Goal: Task Accomplishment & Management: Manage account settings

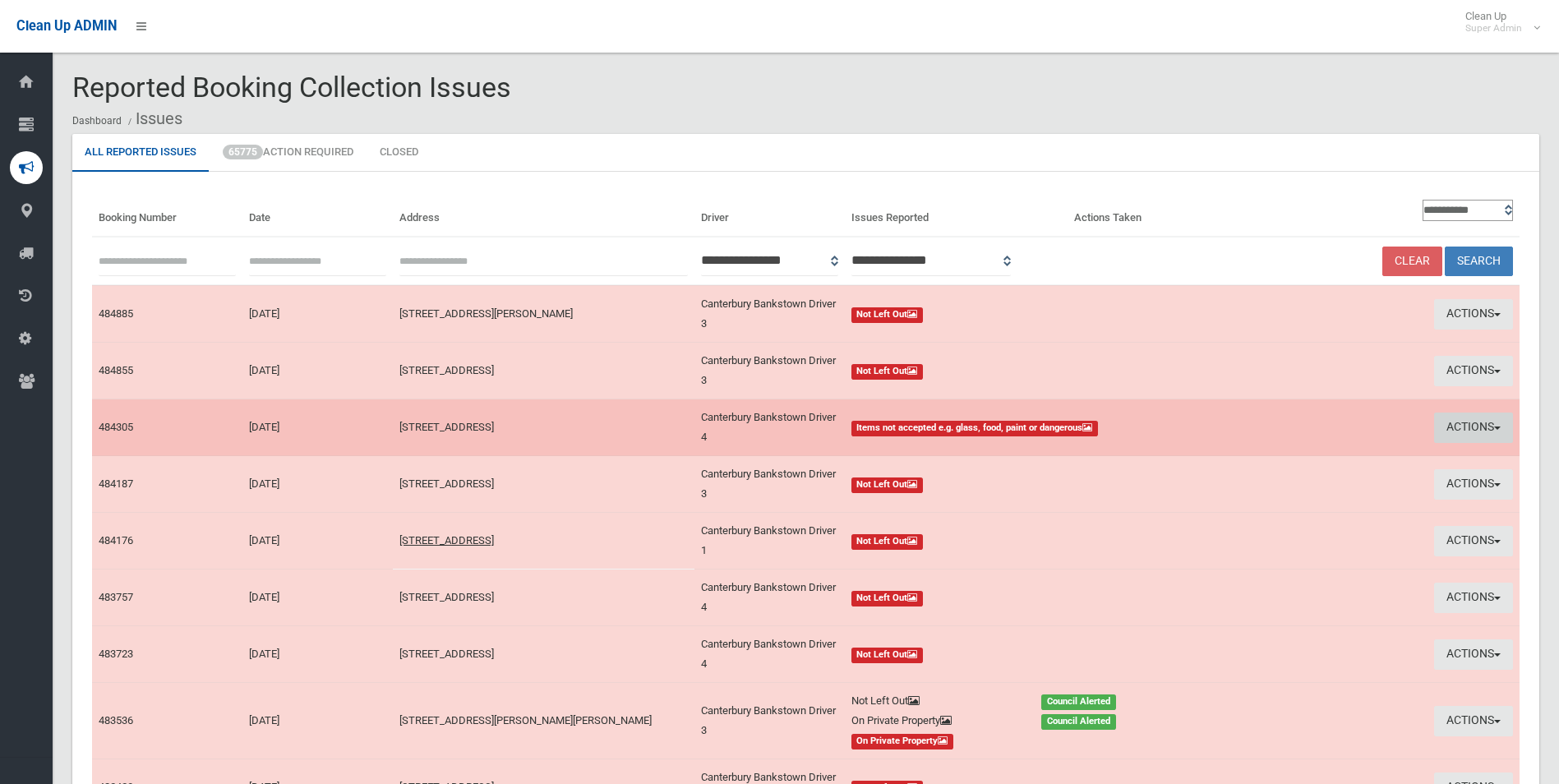
drag, startPoint x: 0, startPoint y: 0, endPoint x: 1461, endPoint y: 427, distance: 1522.1
click at [1461, 427] on button "Actions" at bounding box center [1473, 427] width 79 height 30
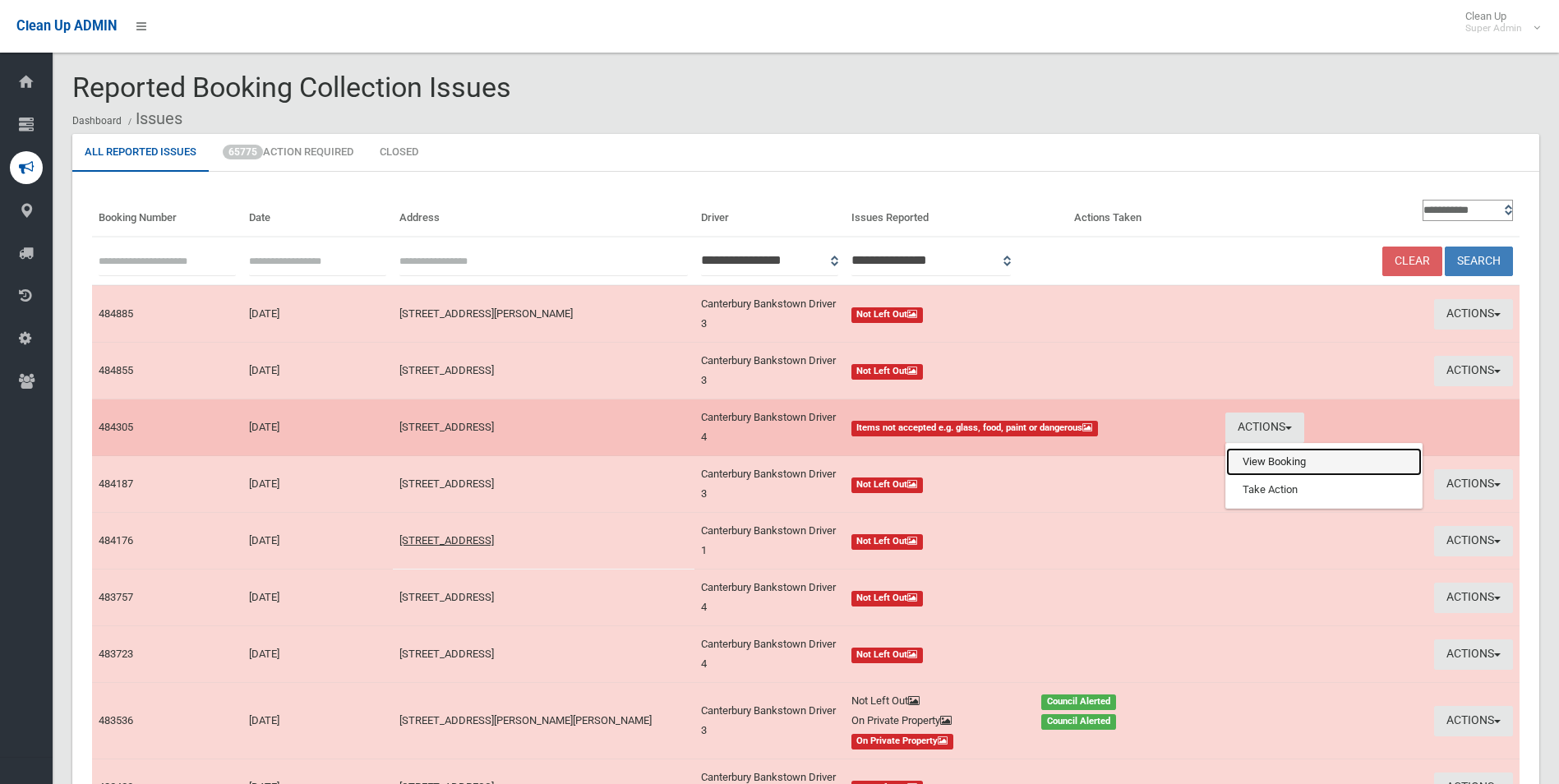
click at [1263, 470] on link "View Booking" at bounding box center [1324, 462] width 195 height 28
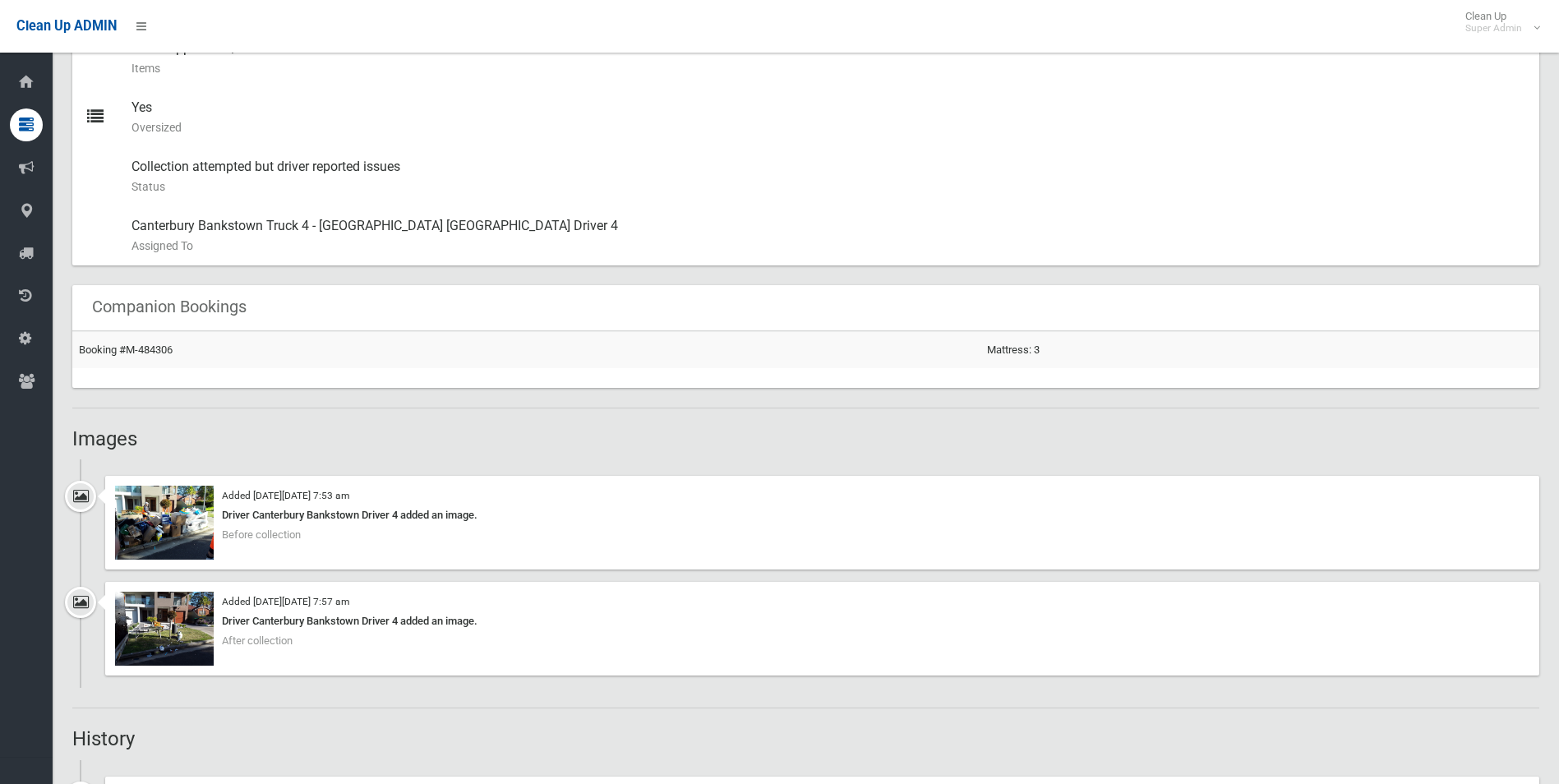
scroll to position [822, 0]
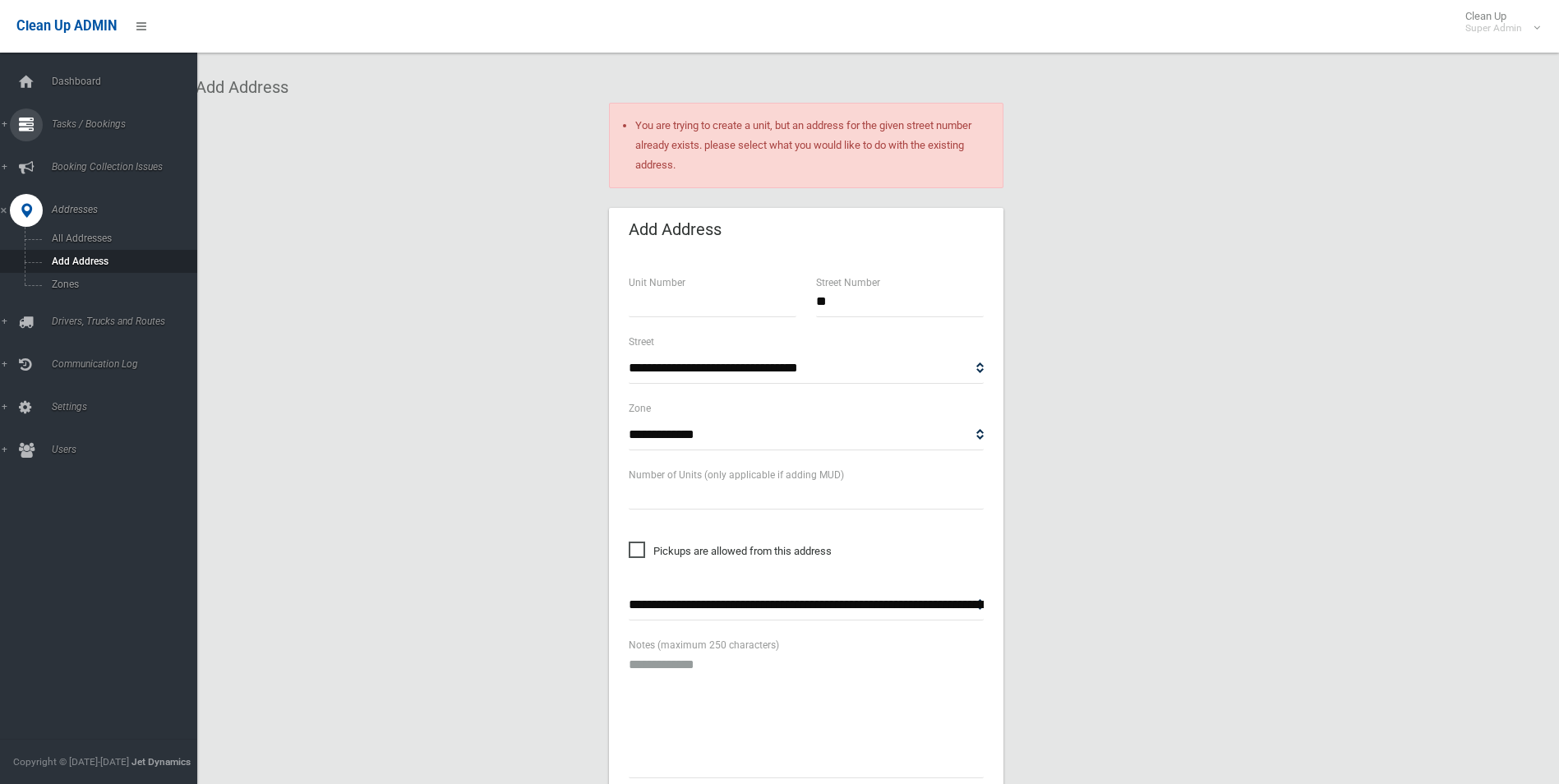
click at [75, 125] on span "Tasks / Bookings" at bounding box center [128, 123] width 163 height 11
click at [74, 240] on span "Search" at bounding box center [121, 245] width 148 height 11
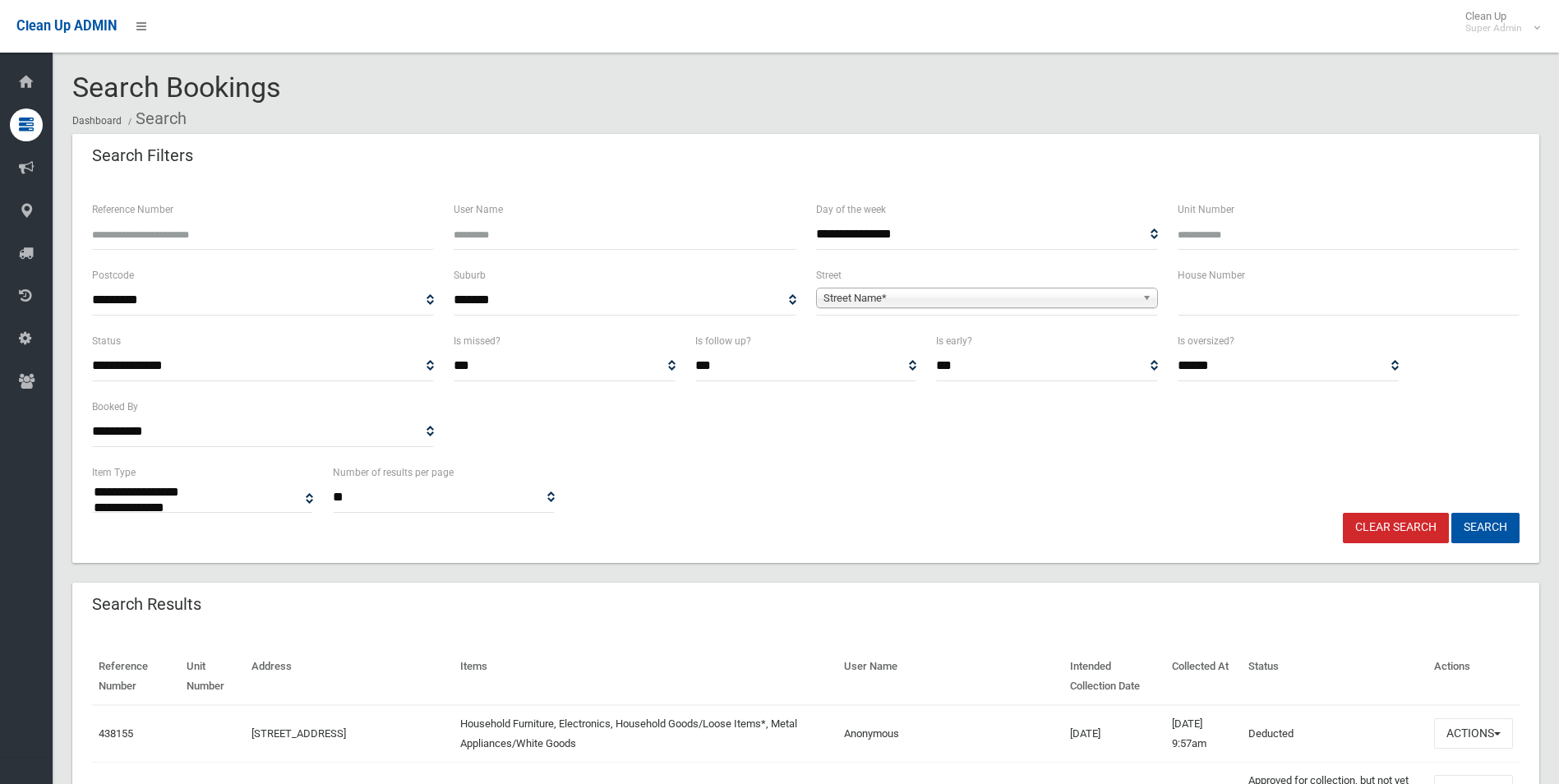
select select
click at [923, 295] on span "Street Name*" at bounding box center [979, 298] width 312 height 19
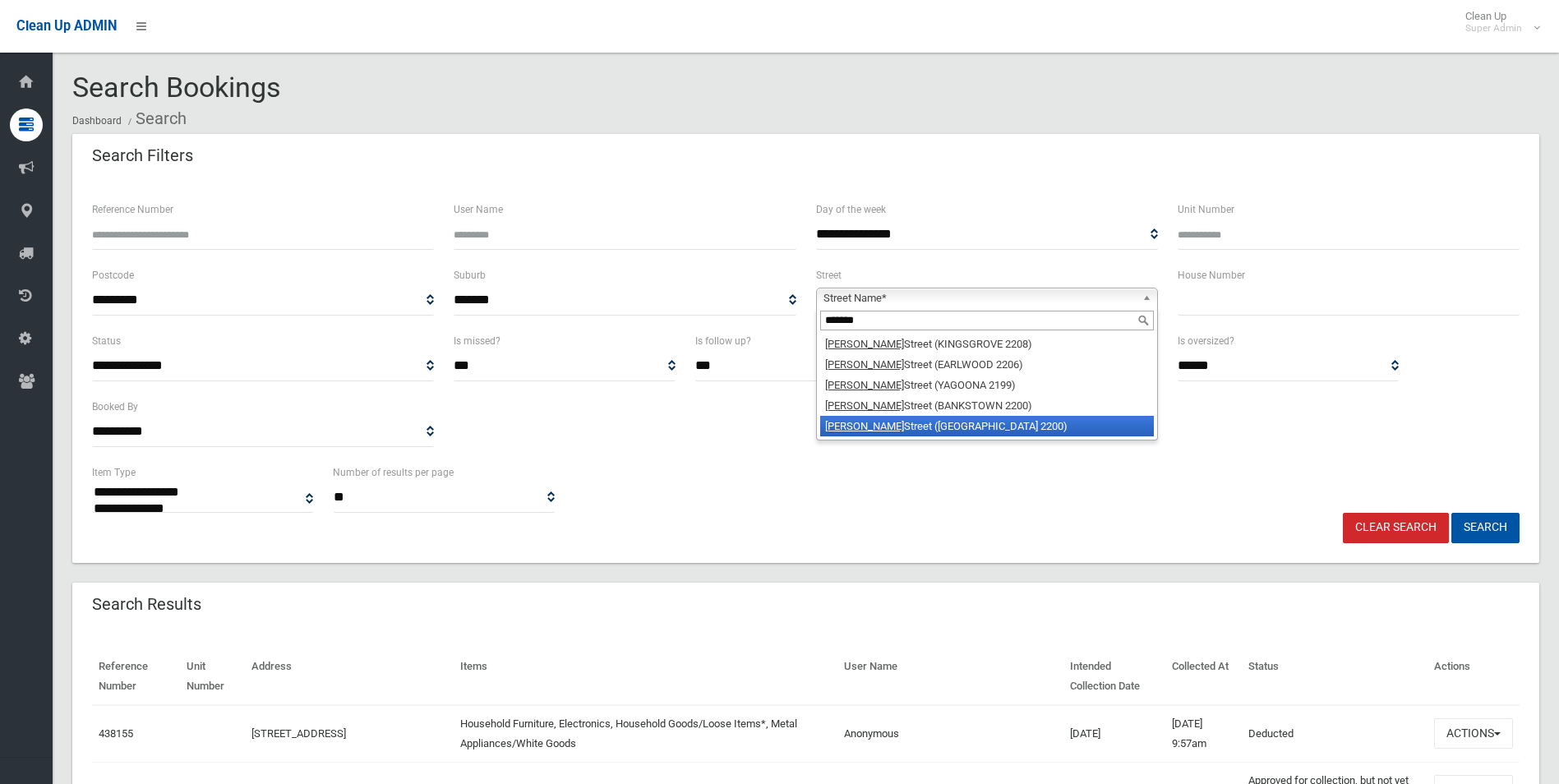
type input "*******"
click at [944, 416] on li "William Street (CONDELL PARK 2200)" at bounding box center [987, 426] width 334 height 20
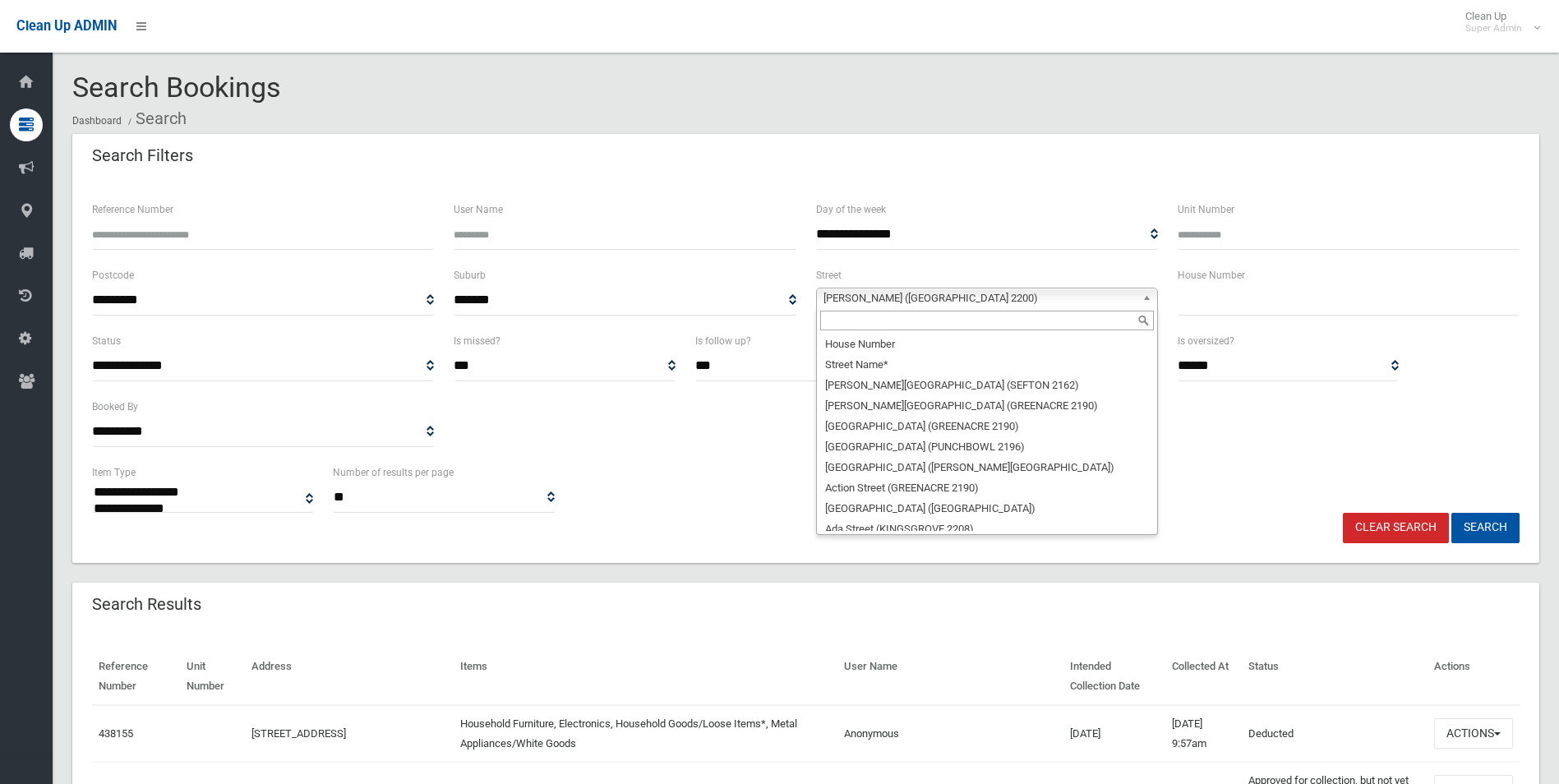
click at [954, 293] on span "William Street (CONDELL PARK 2200)" at bounding box center [979, 298] width 312 height 19
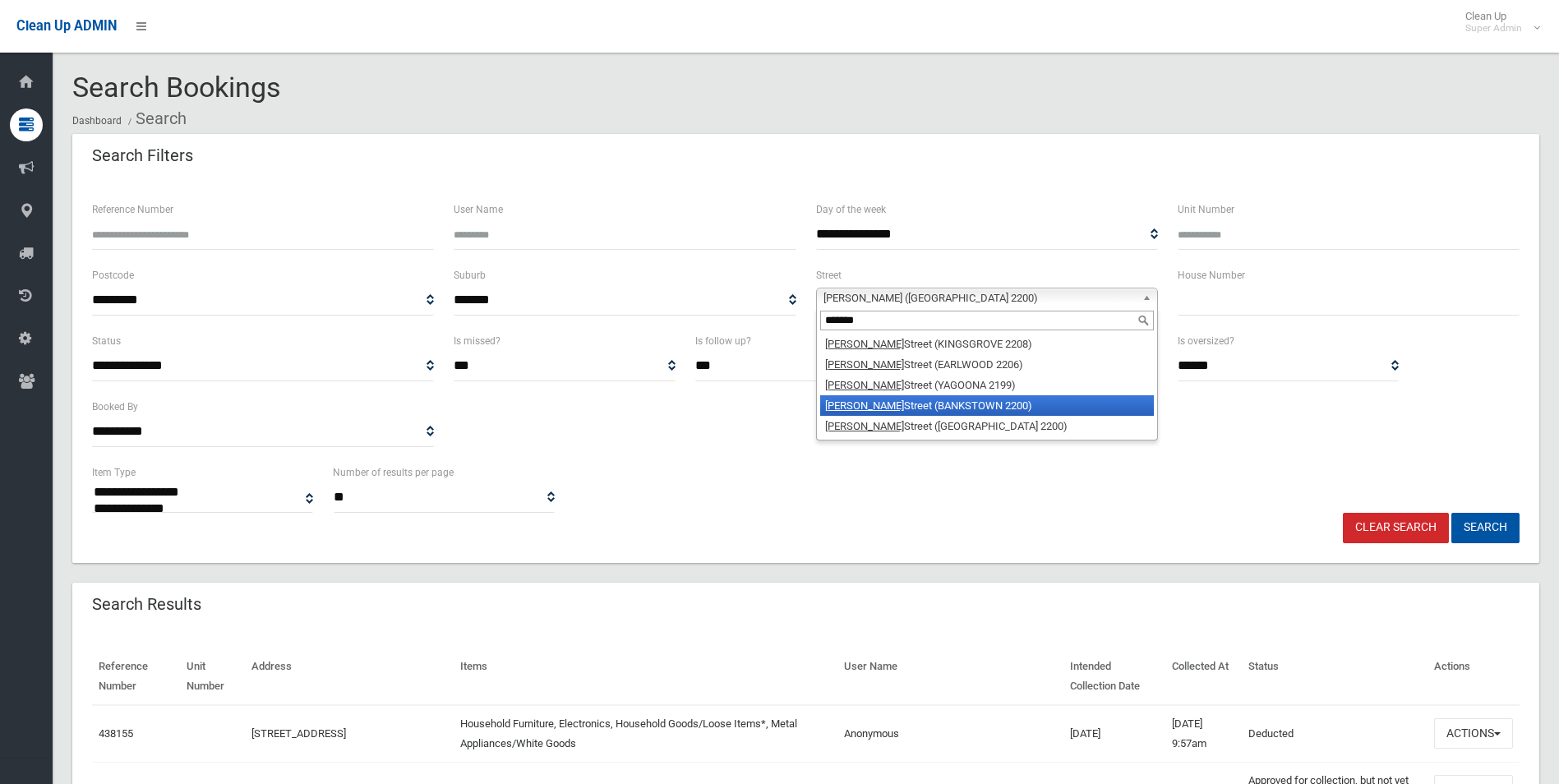
type input "*******"
click at [961, 400] on li "William Street (BANKSTOWN 2200)" at bounding box center [987, 405] width 334 height 20
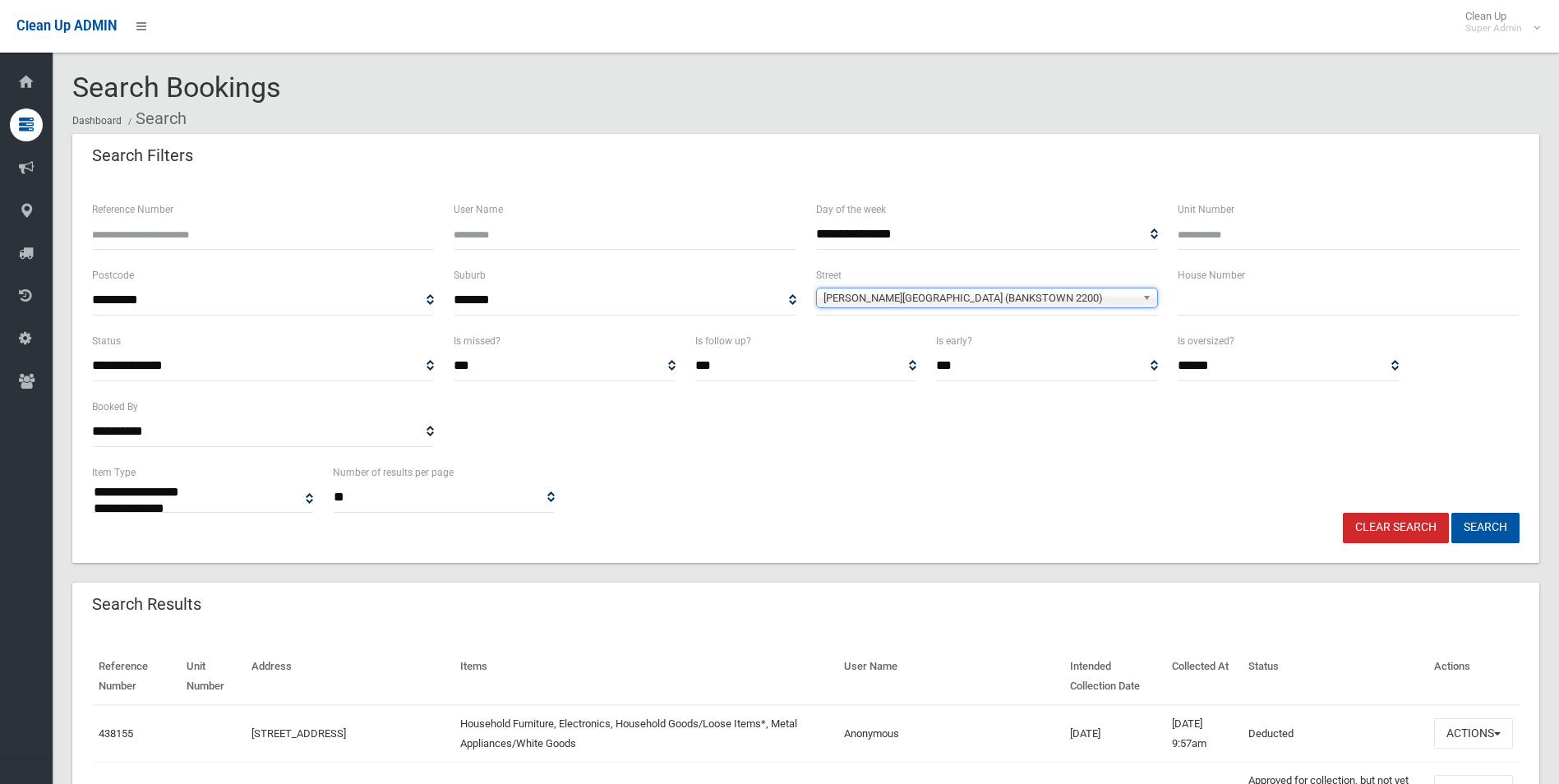
click at [1220, 302] on input "text" at bounding box center [1348, 299] width 342 height 30
type input "***"
click at [1451, 513] on button "Search" at bounding box center [1485, 528] width 68 height 30
select select
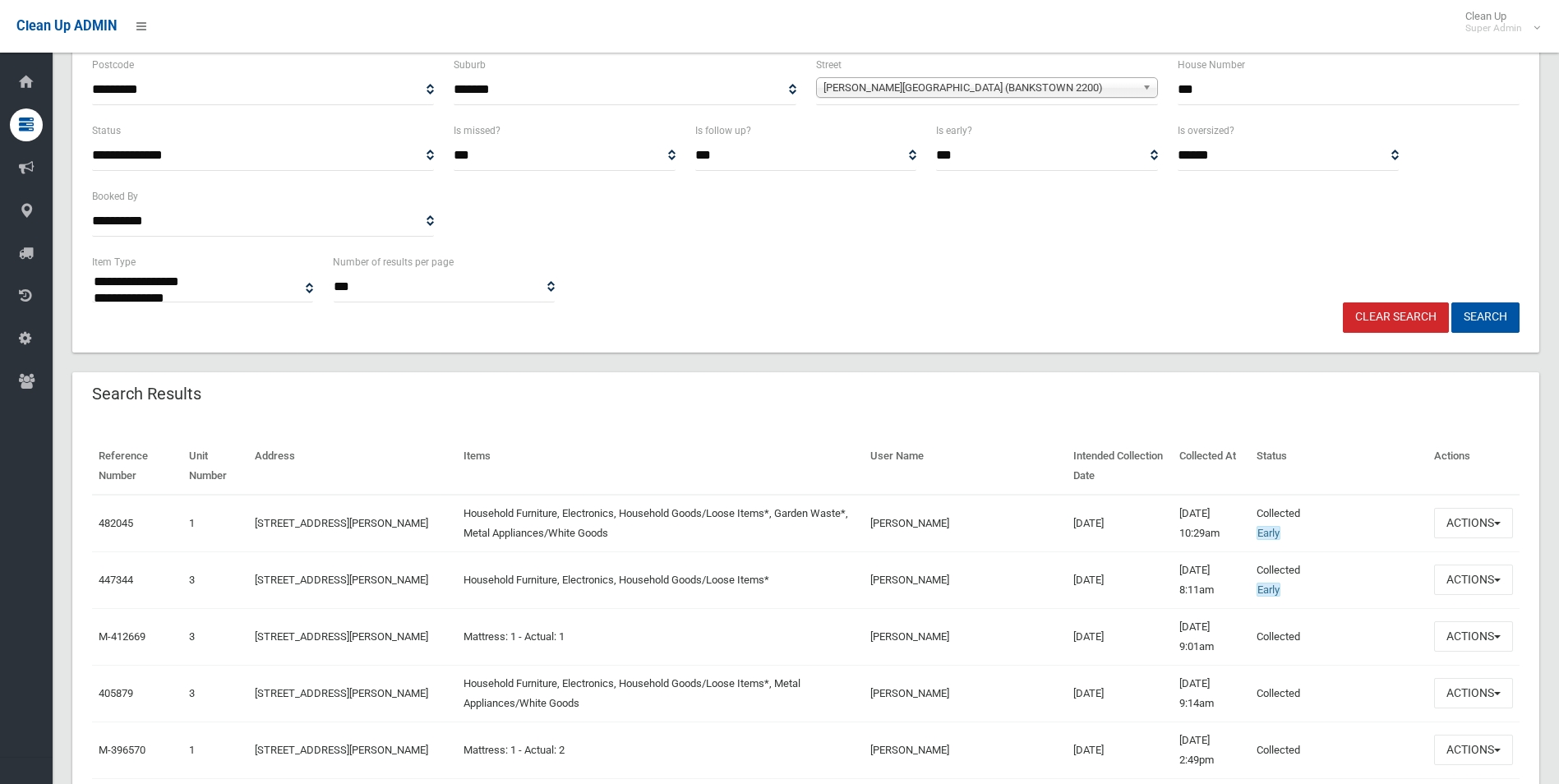
scroll to position [247, 0]
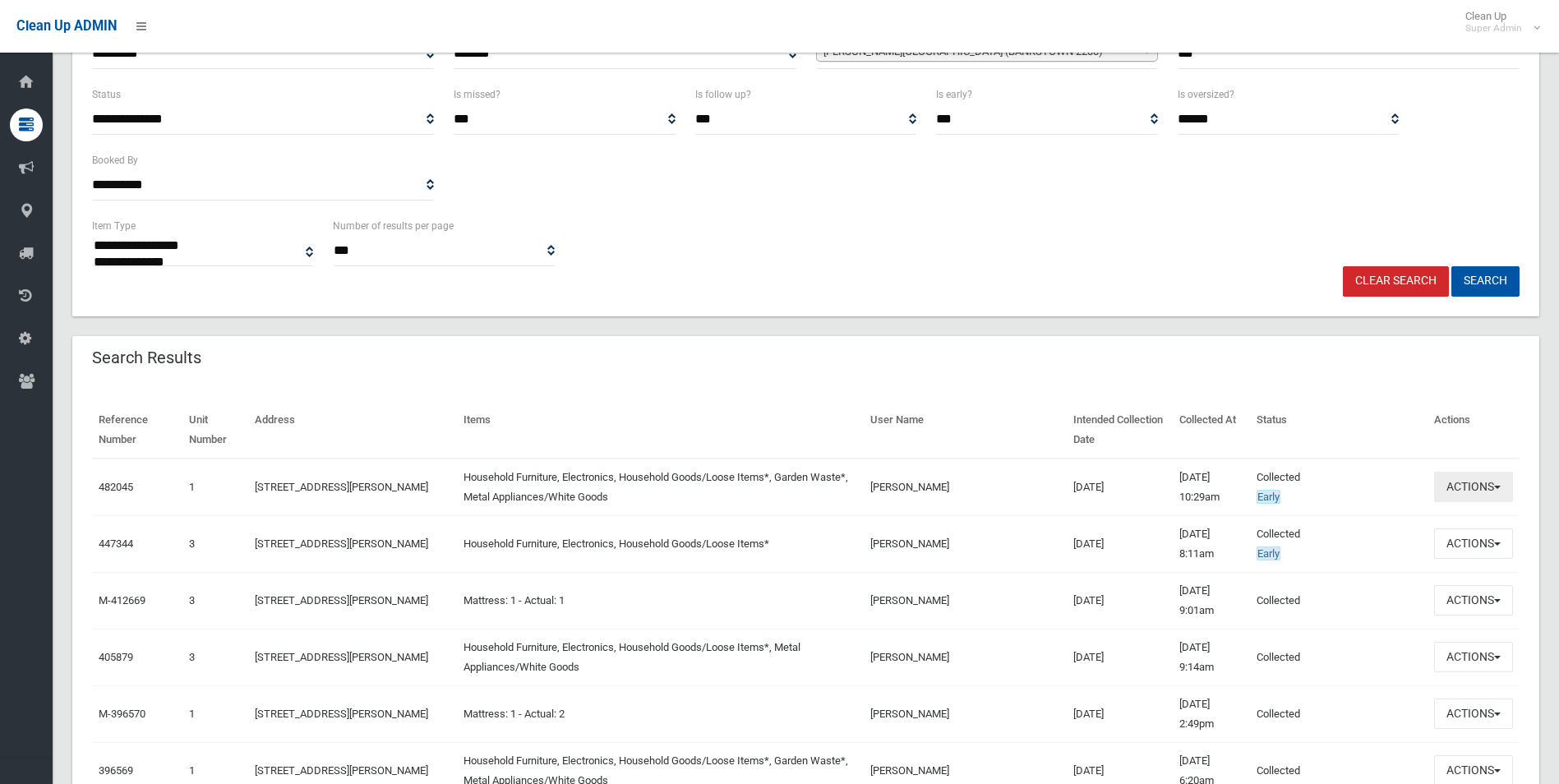
click at [1482, 483] on button "Actions" at bounding box center [1473, 486] width 79 height 30
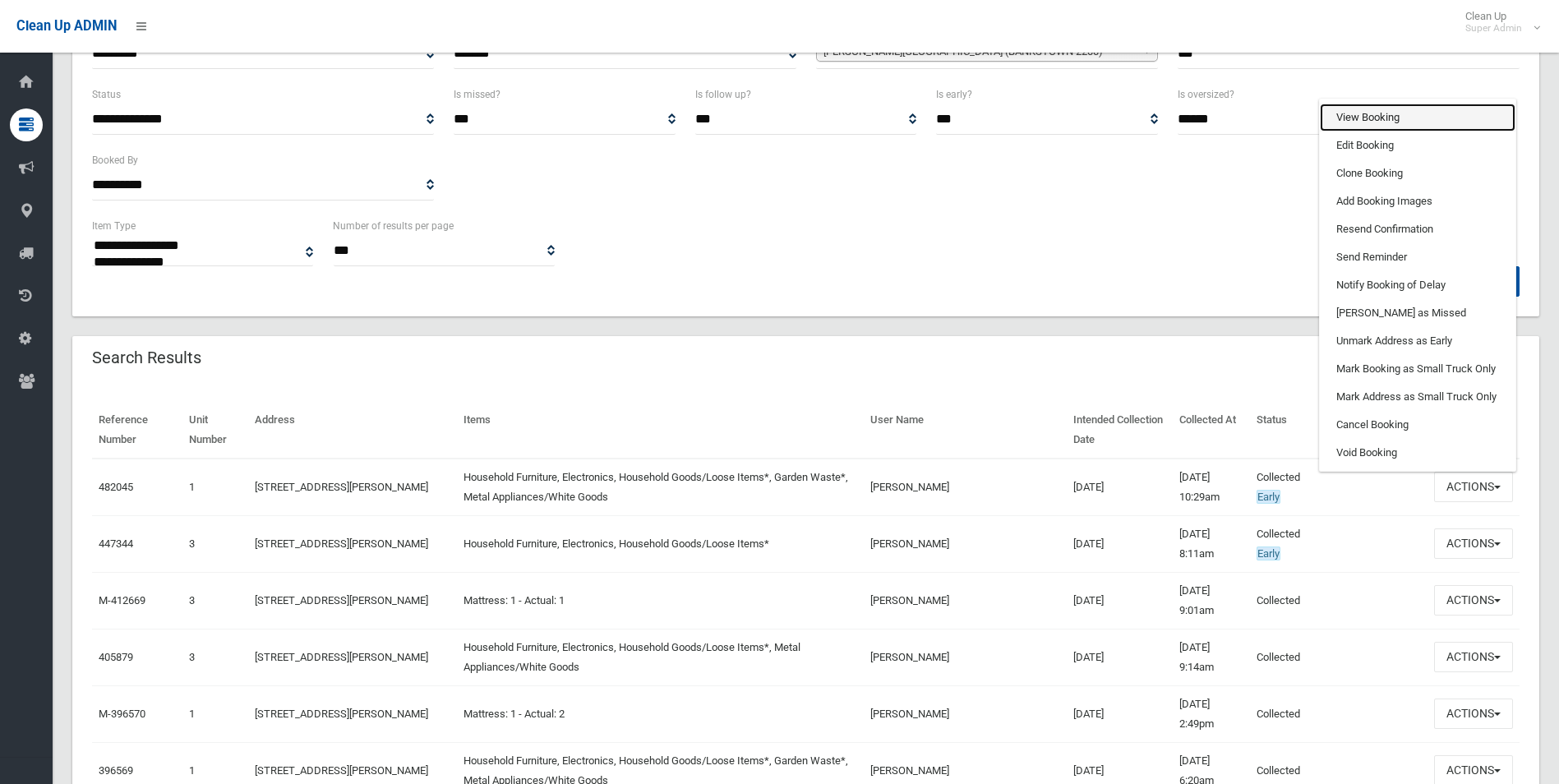
click at [1359, 115] on link "View Booking" at bounding box center [1417, 117] width 195 height 28
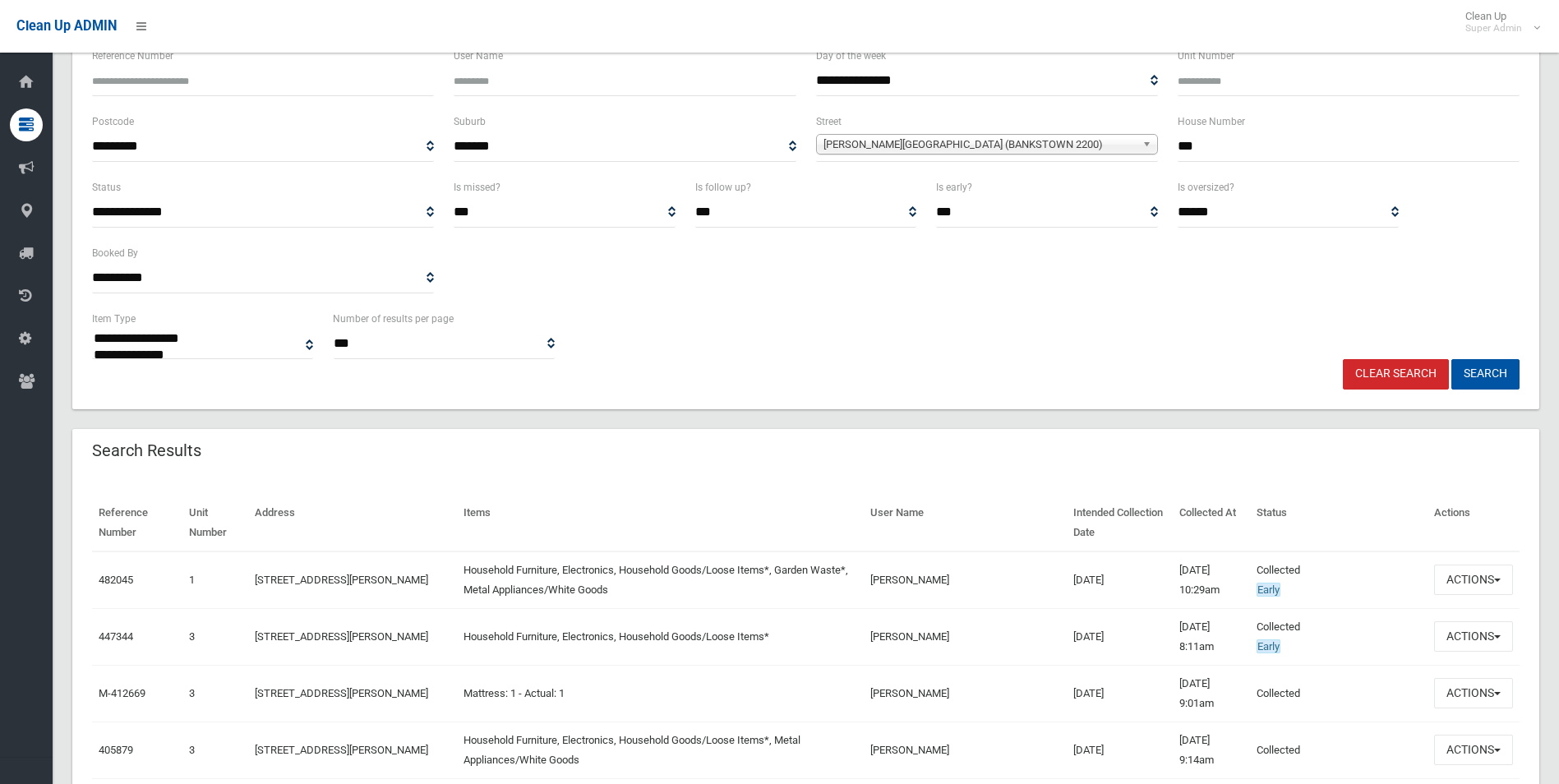
scroll to position [0, 0]
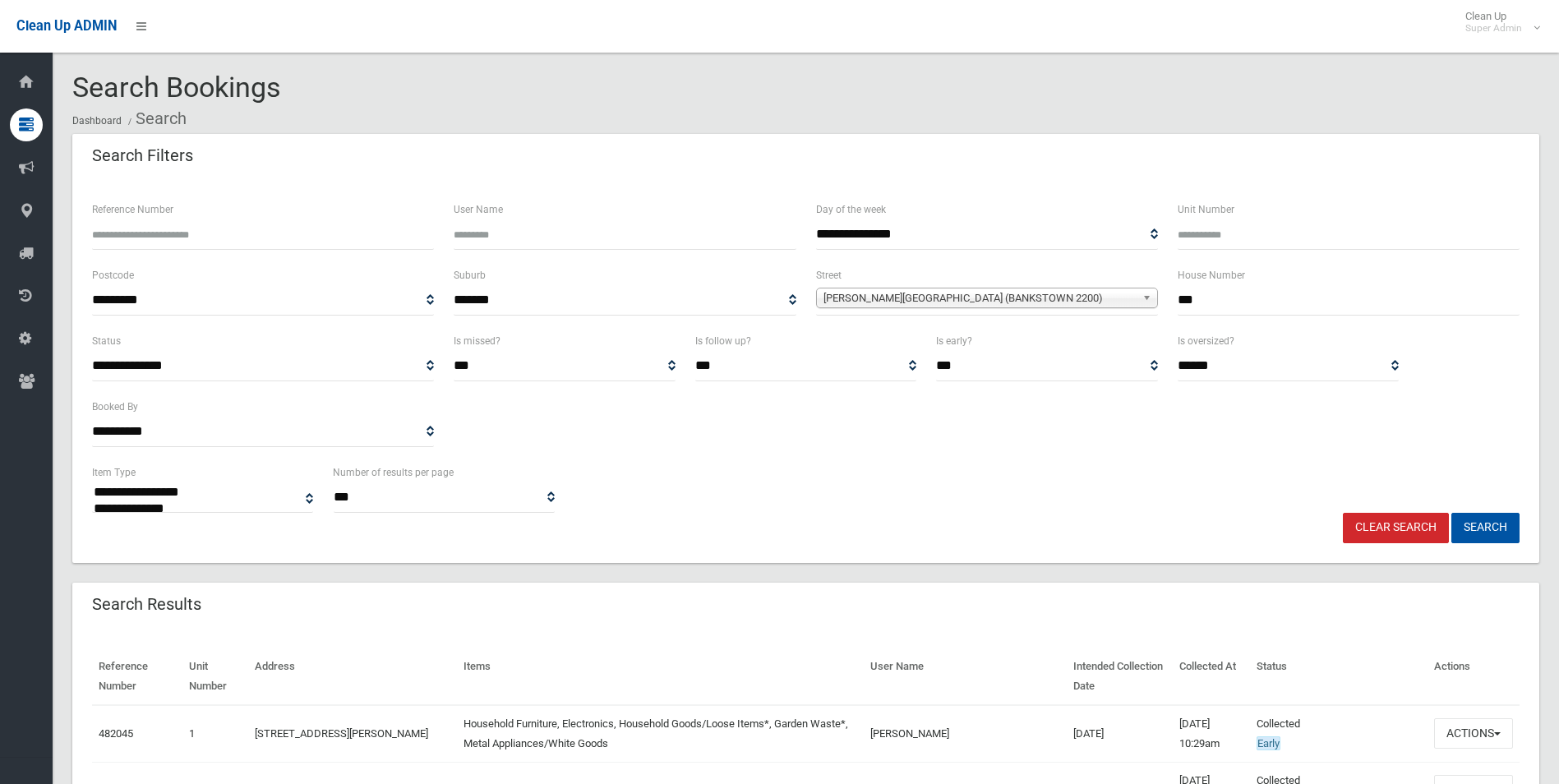
click at [1385, 531] on link "Clear Search" at bounding box center [1395, 528] width 106 height 30
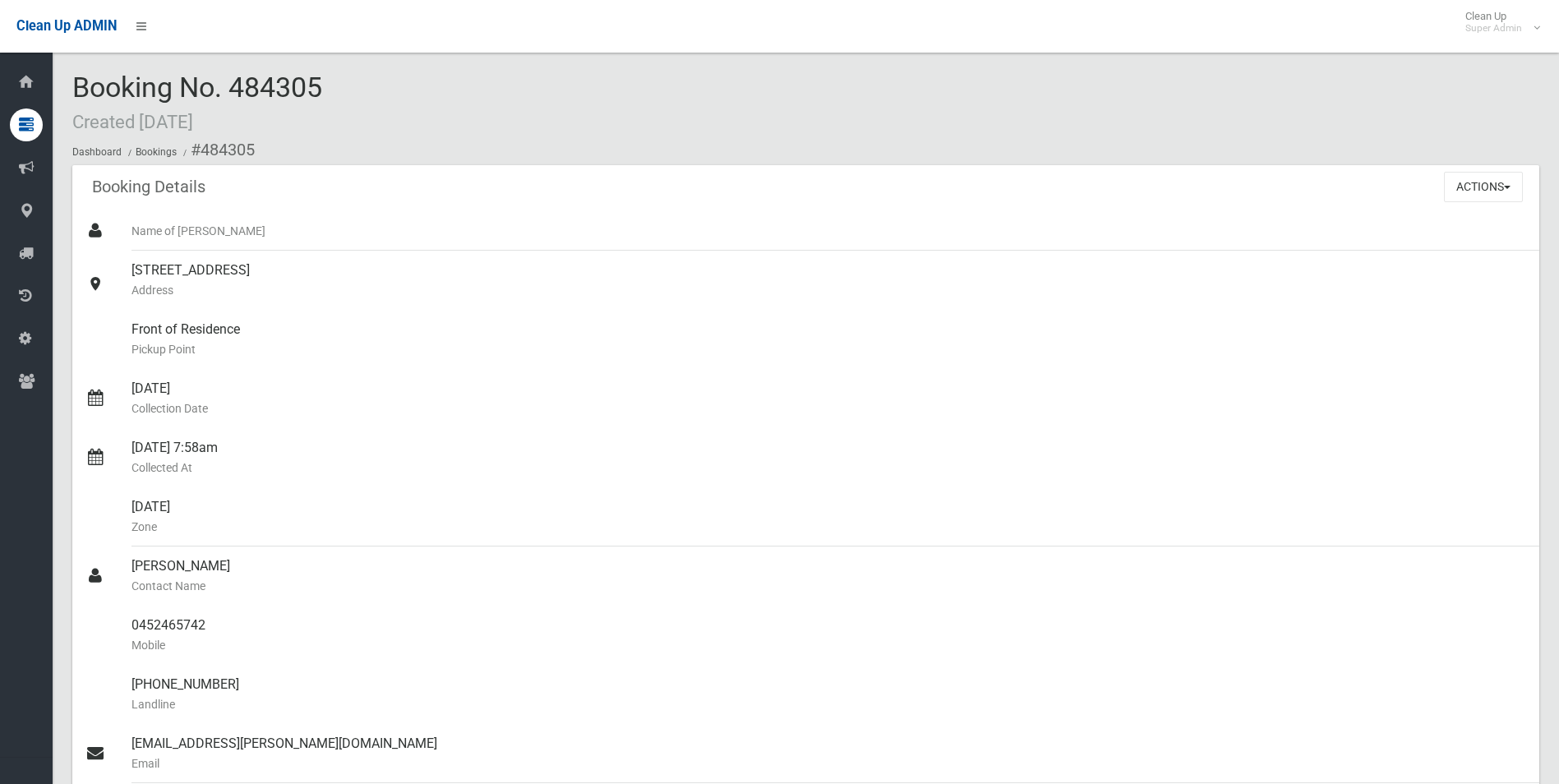
scroll to position [822, 0]
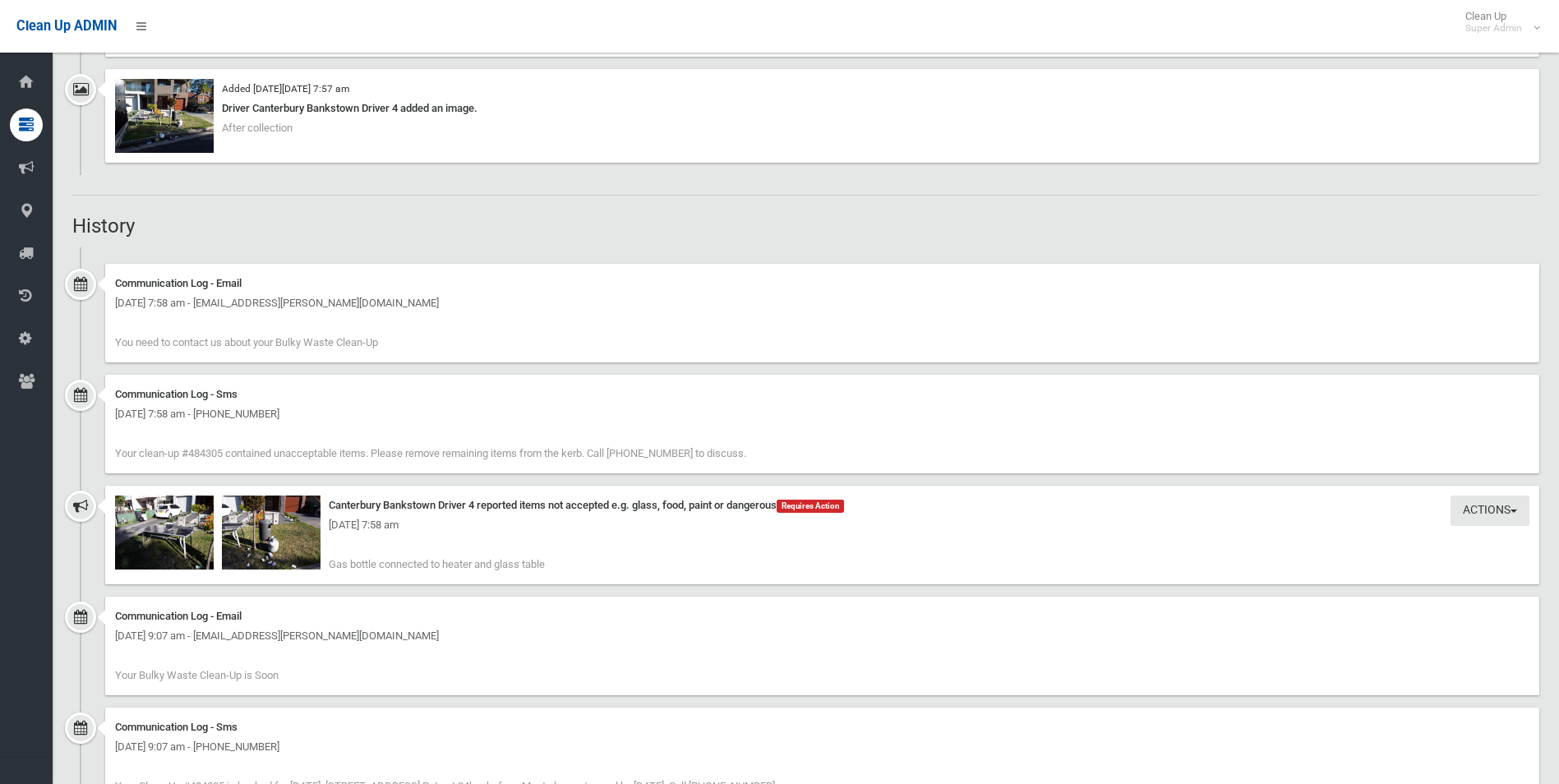
scroll to position [1397, 0]
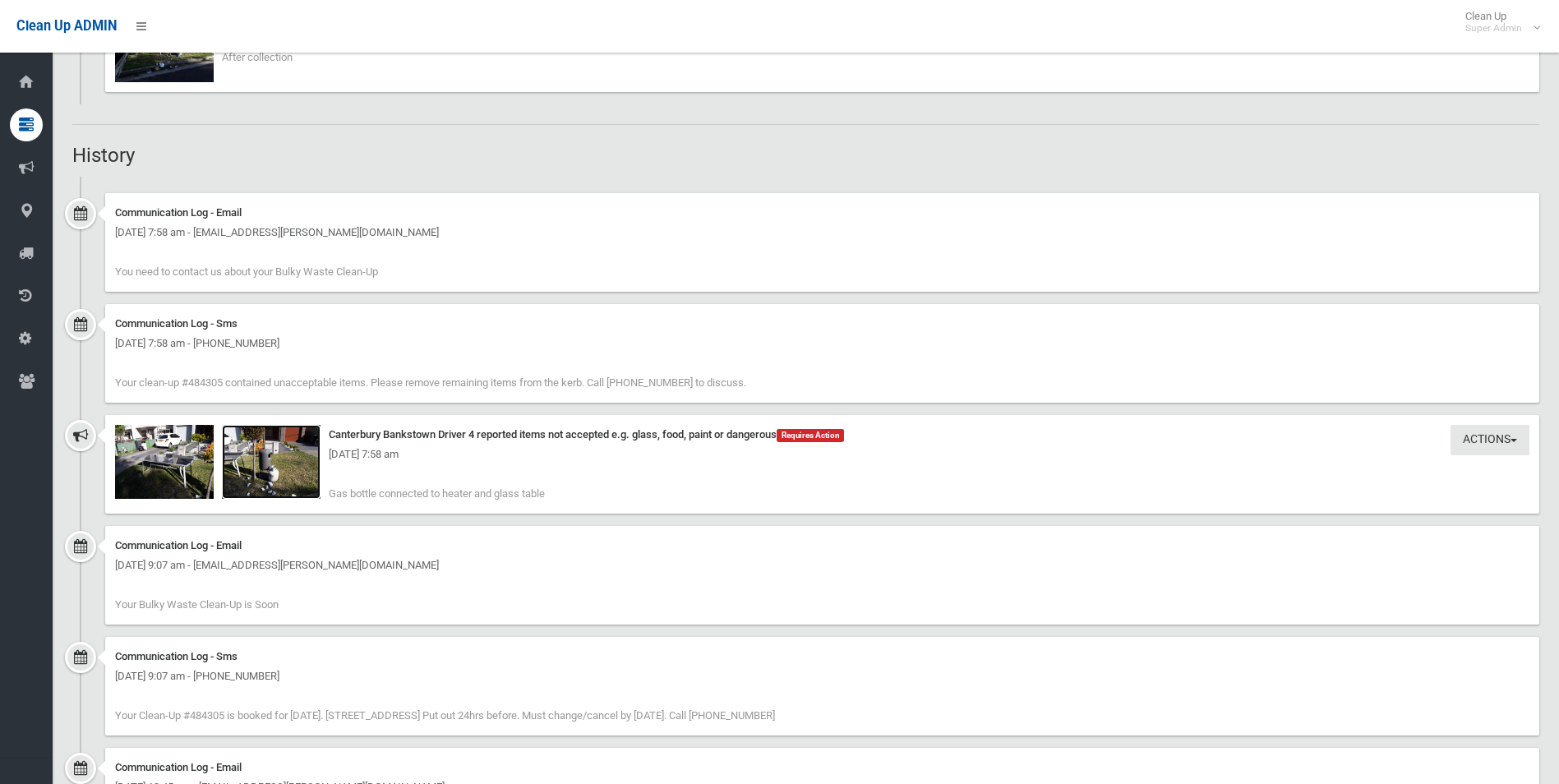
click at [269, 479] on img at bounding box center [271, 462] width 99 height 74
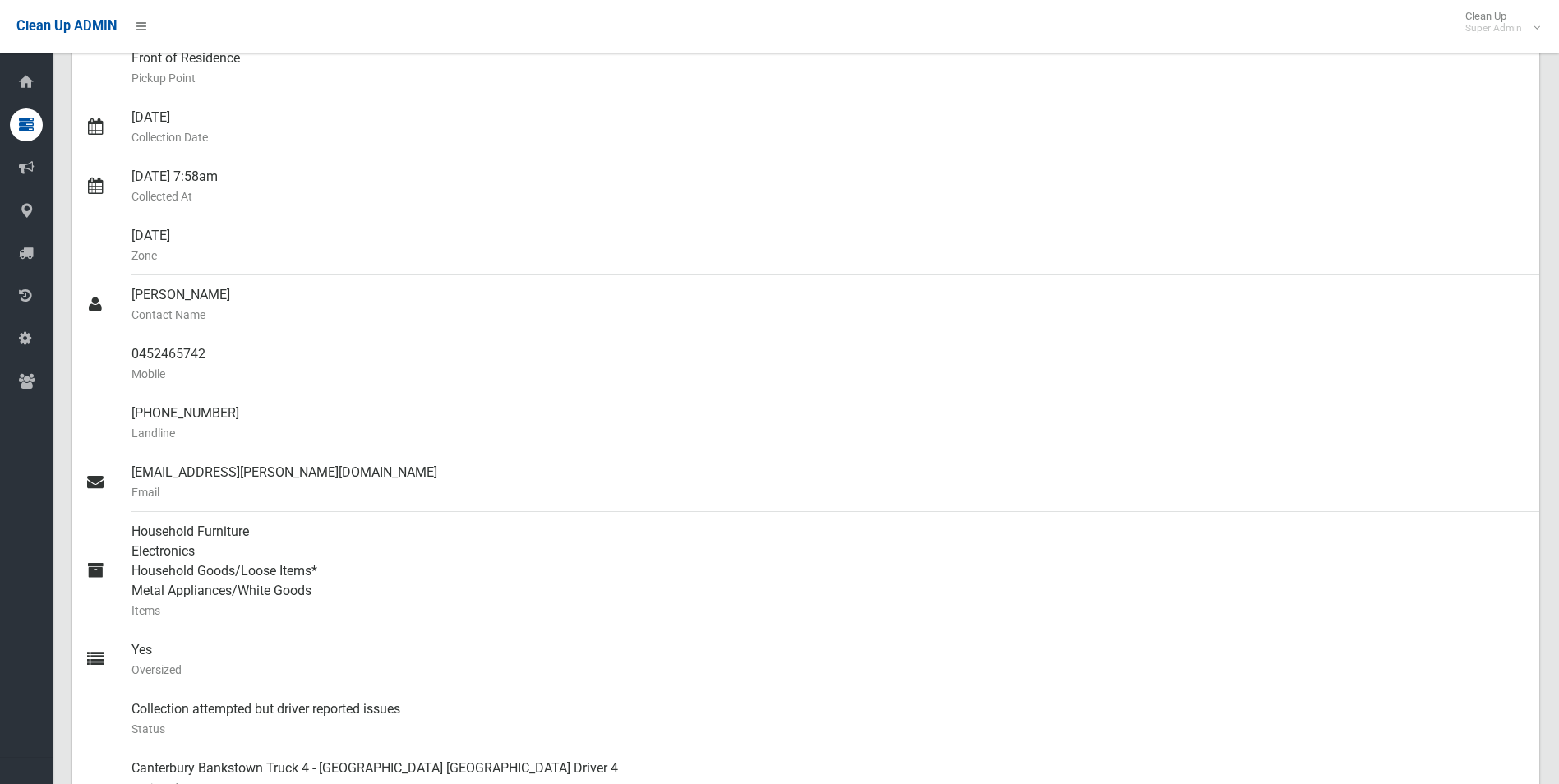
scroll to position [247, 0]
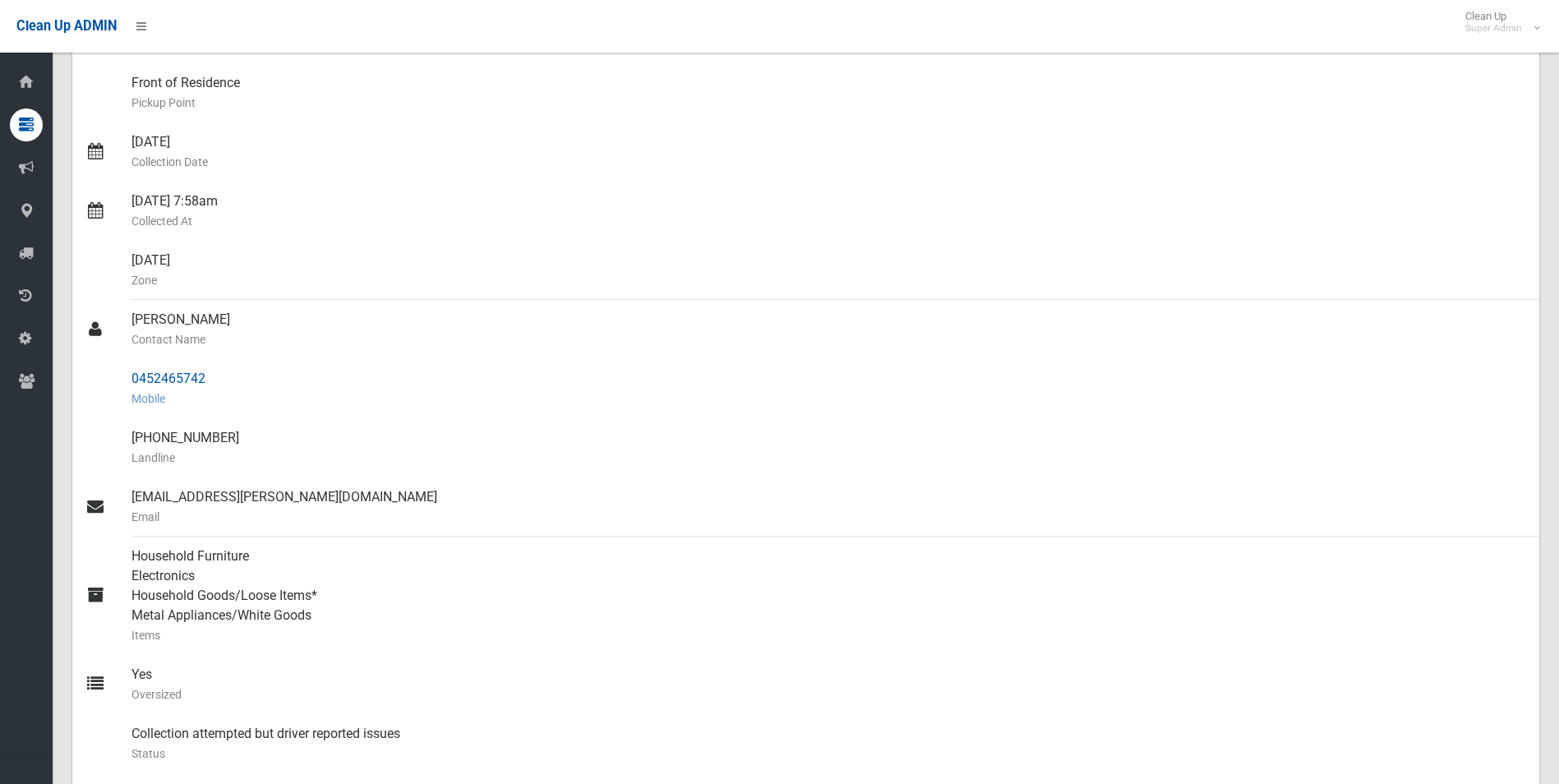
drag, startPoint x: 132, startPoint y: 376, endPoint x: 209, endPoint y: 376, distance: 77.0
click at [209, 376] on div "0452465742 Mobile" at bounding box center [829, 389] width 1395 height 59
drag, startPoint x: 209, startPoint y: 376, endPoint x: 187, endPoint y: 380, distance: 22.4
copy div "0452465742"
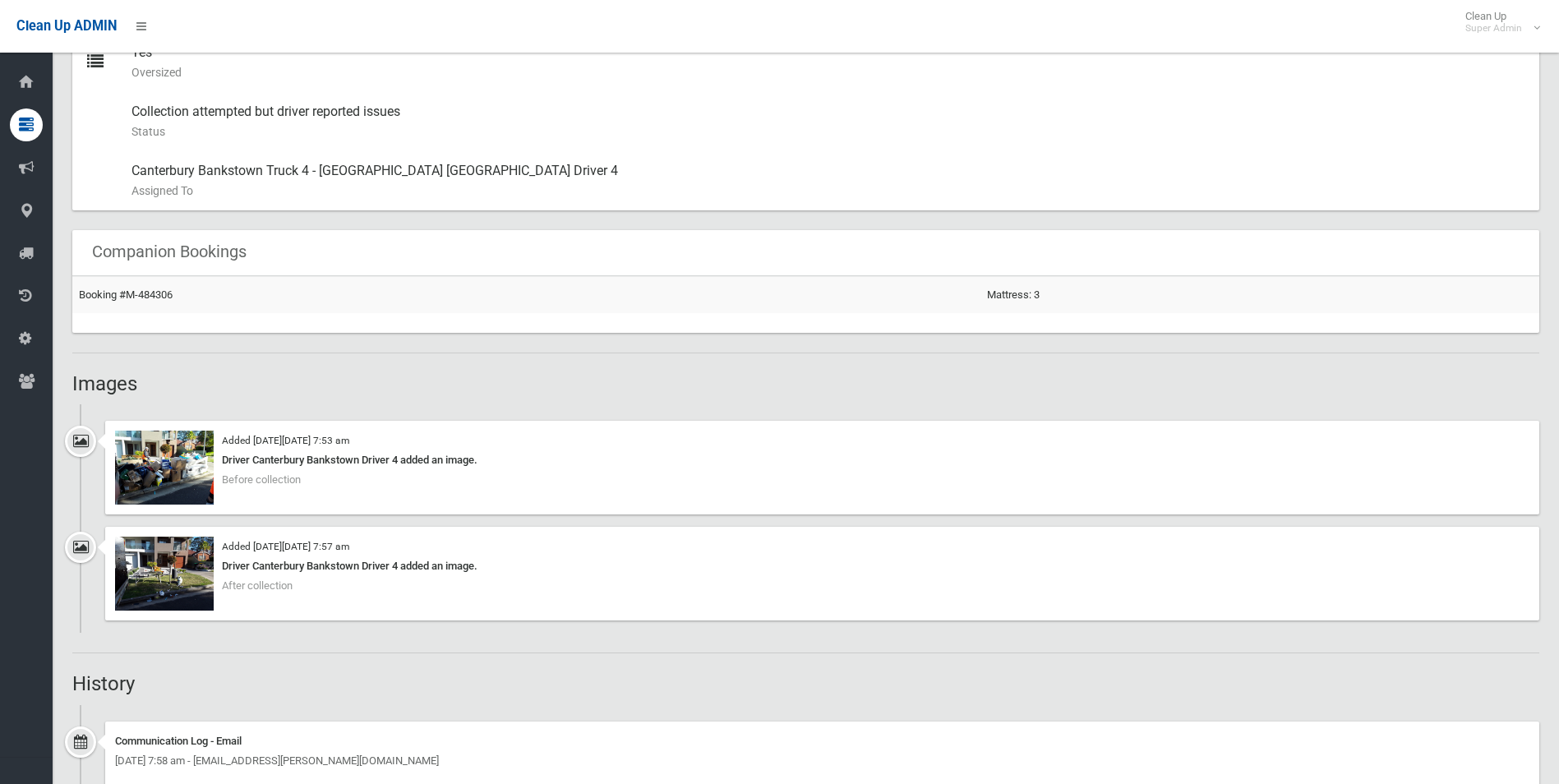
scroll to position [904, 0]
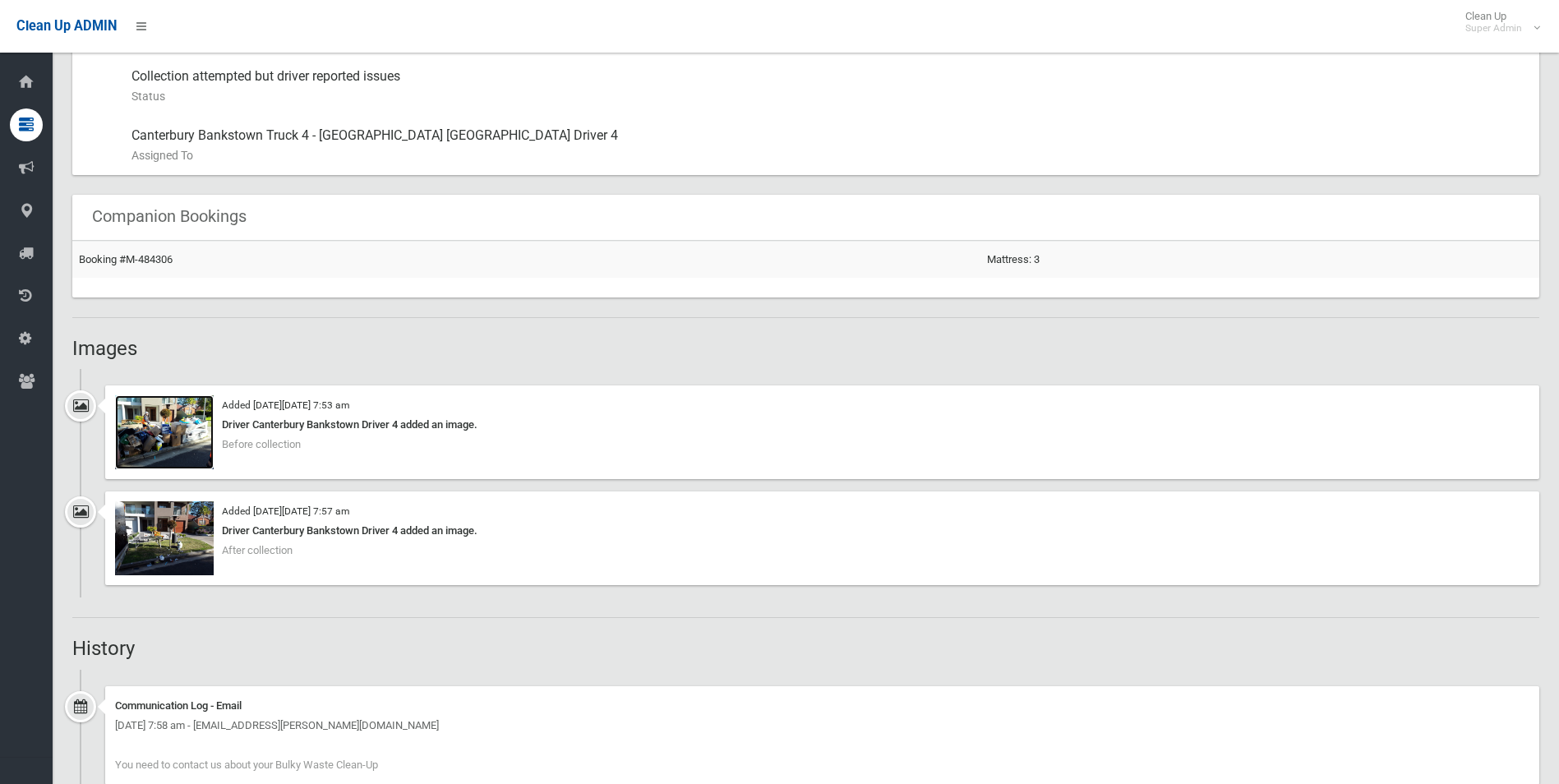
click at [180, 445] on img at bounding box center [164, 432] width 99 height 74
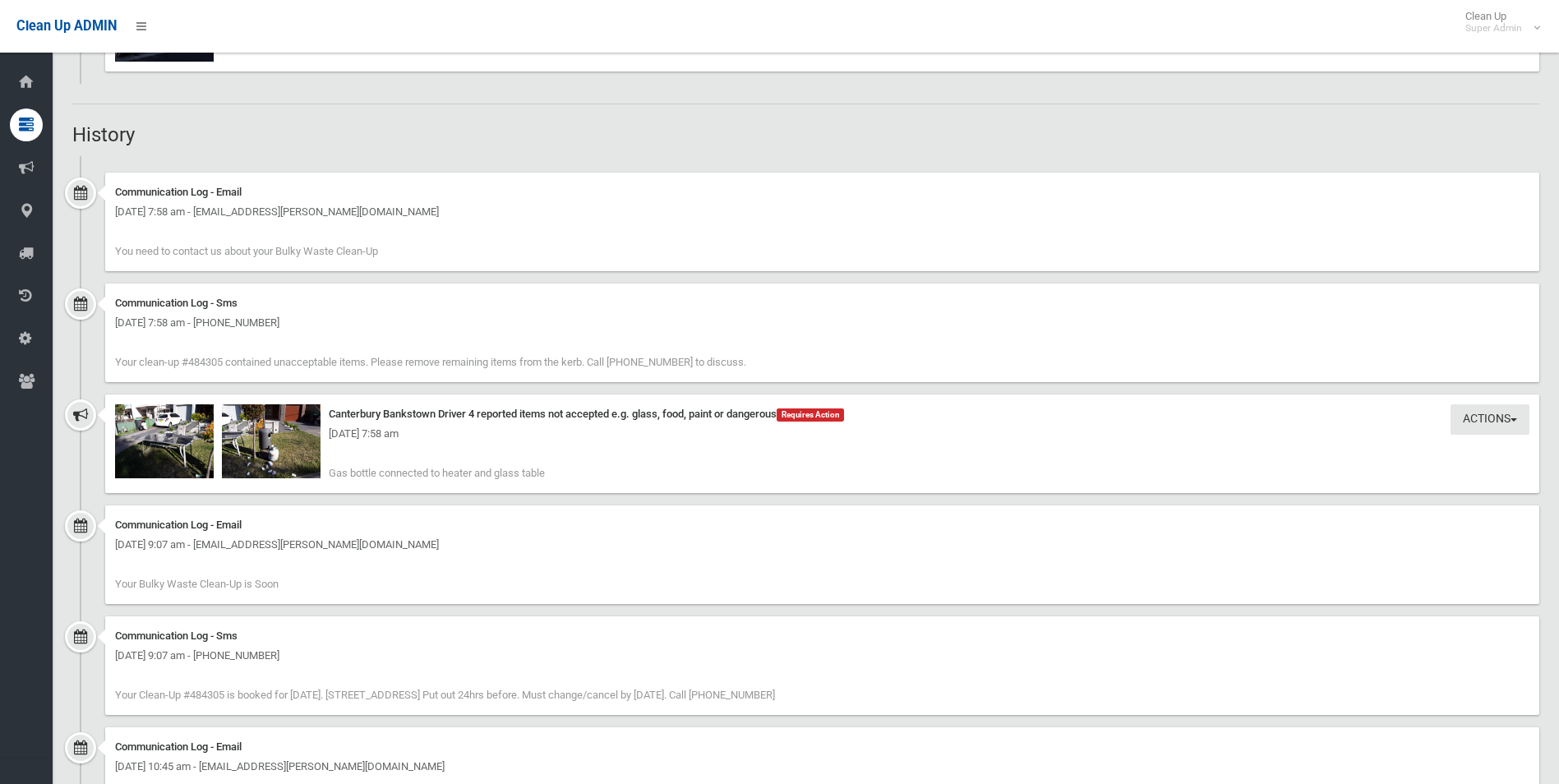
scroll to position [1365, 0]
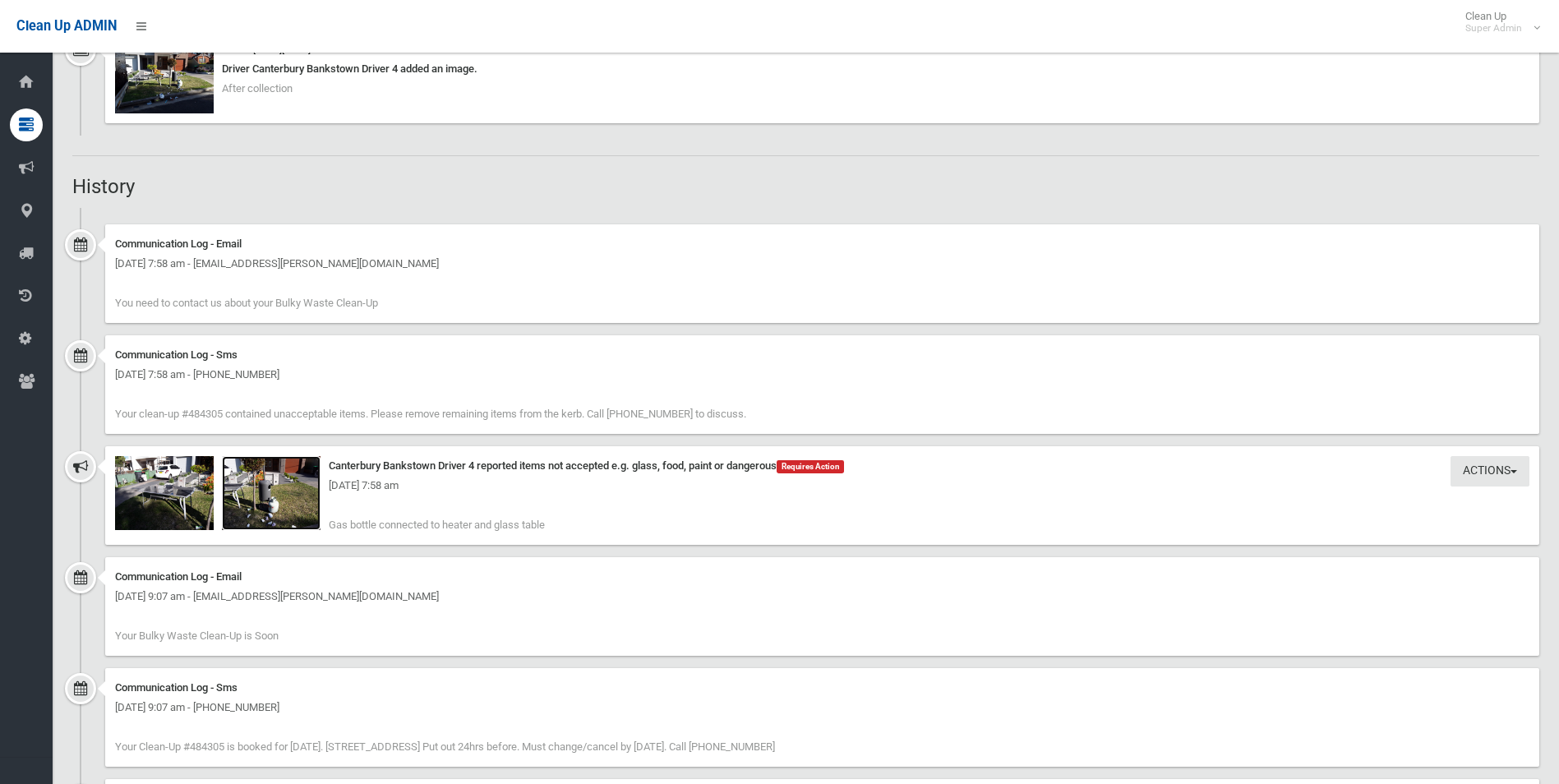
click at [285, 509] on img at bounding box center [271, 493] width 99 height 74
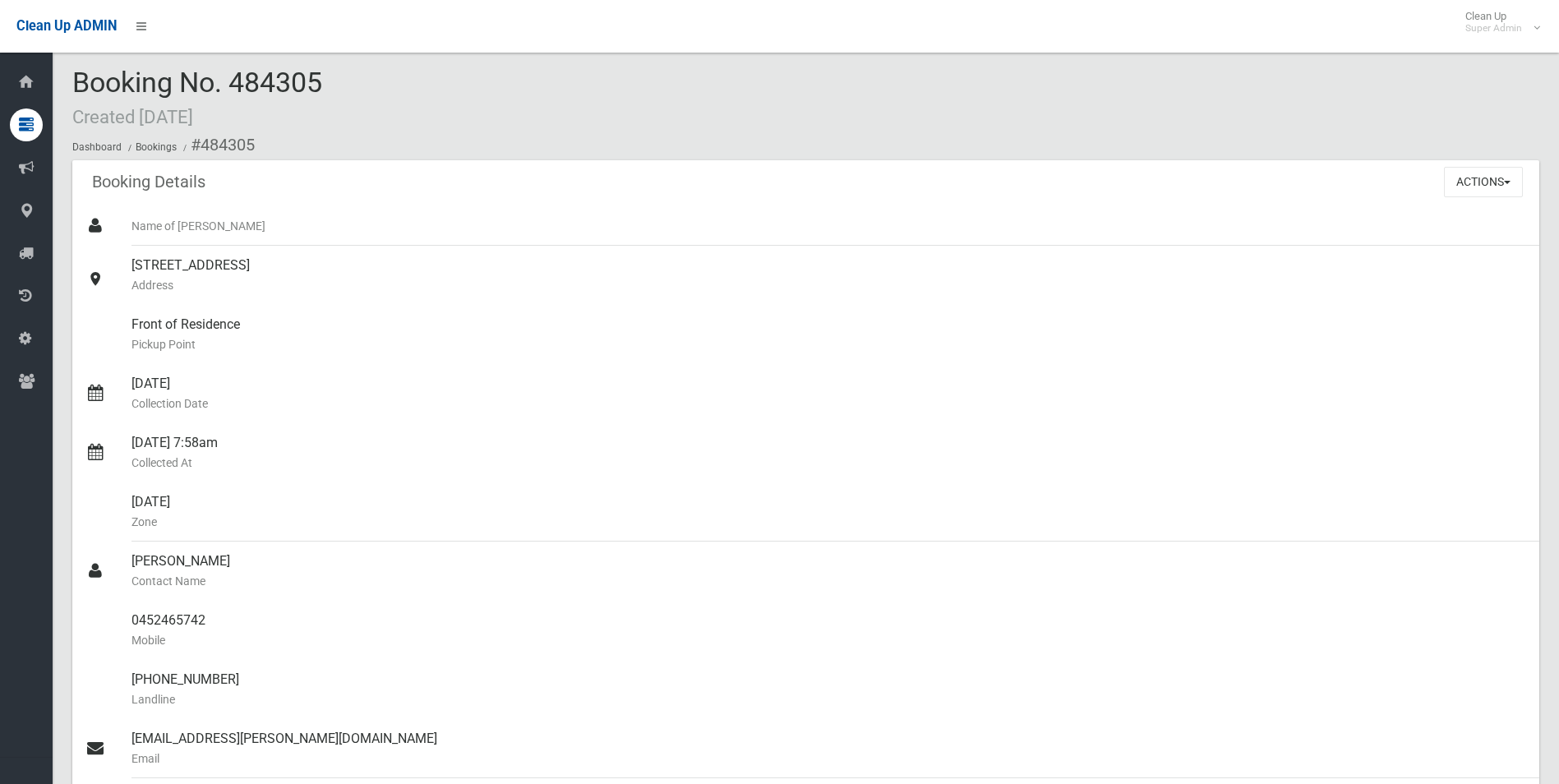
scroll to position [0, 0]
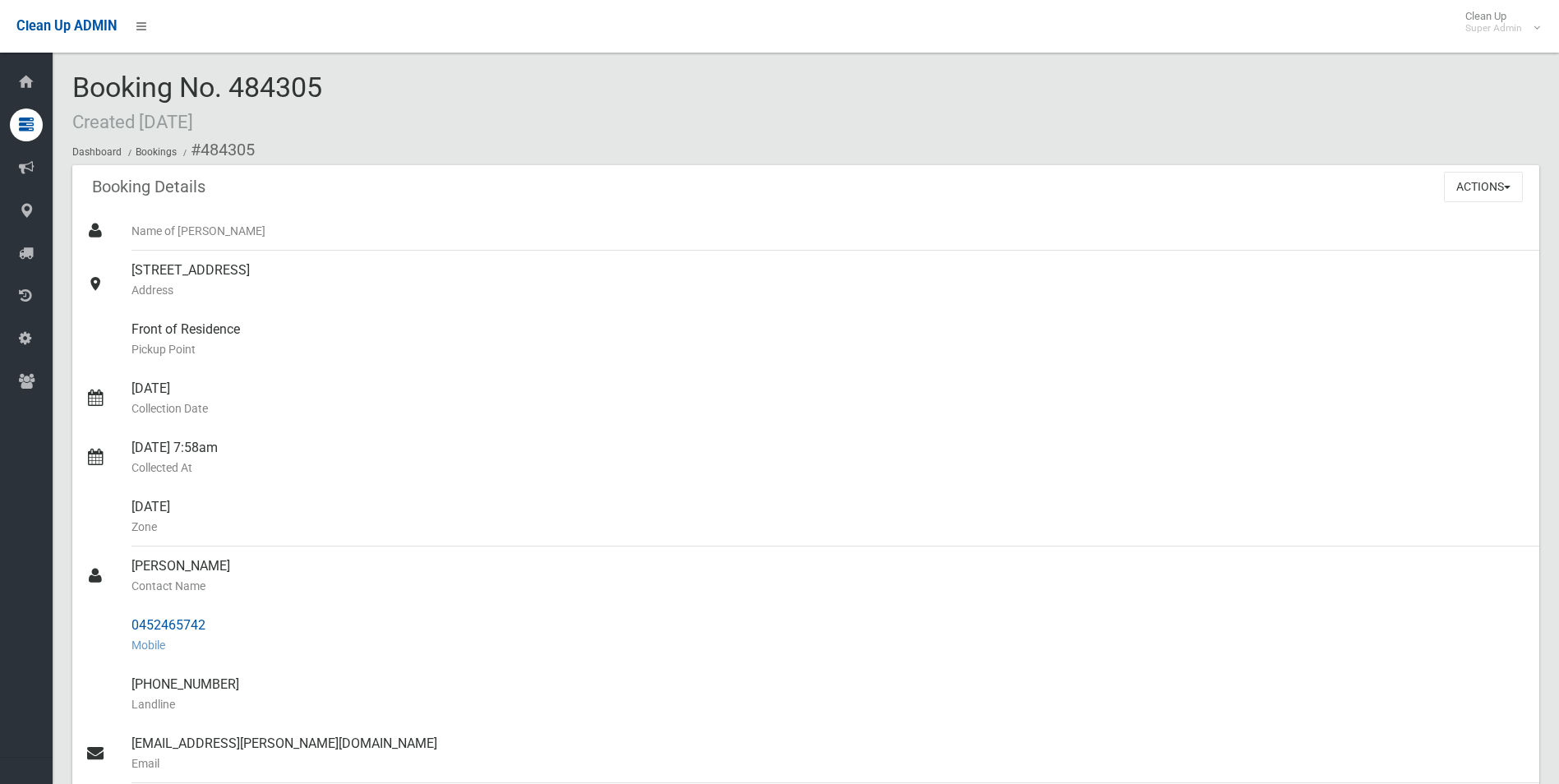
drag, startPoint x: 201, startPoint y: 152, endPoint x: 225, endPoint y: 614, distance: 462.6
copy section "484305 Booking Details Actions View Booking Edit Booking Clone Booking Add Book…"
click at [513, 320] on div "Front of Residence Pickup Point" at bounding box center [829, 339] width 1395 height 59
click at [1467, 180] on button "Actions" at bounding box center [1483, 186] width 79 height 30
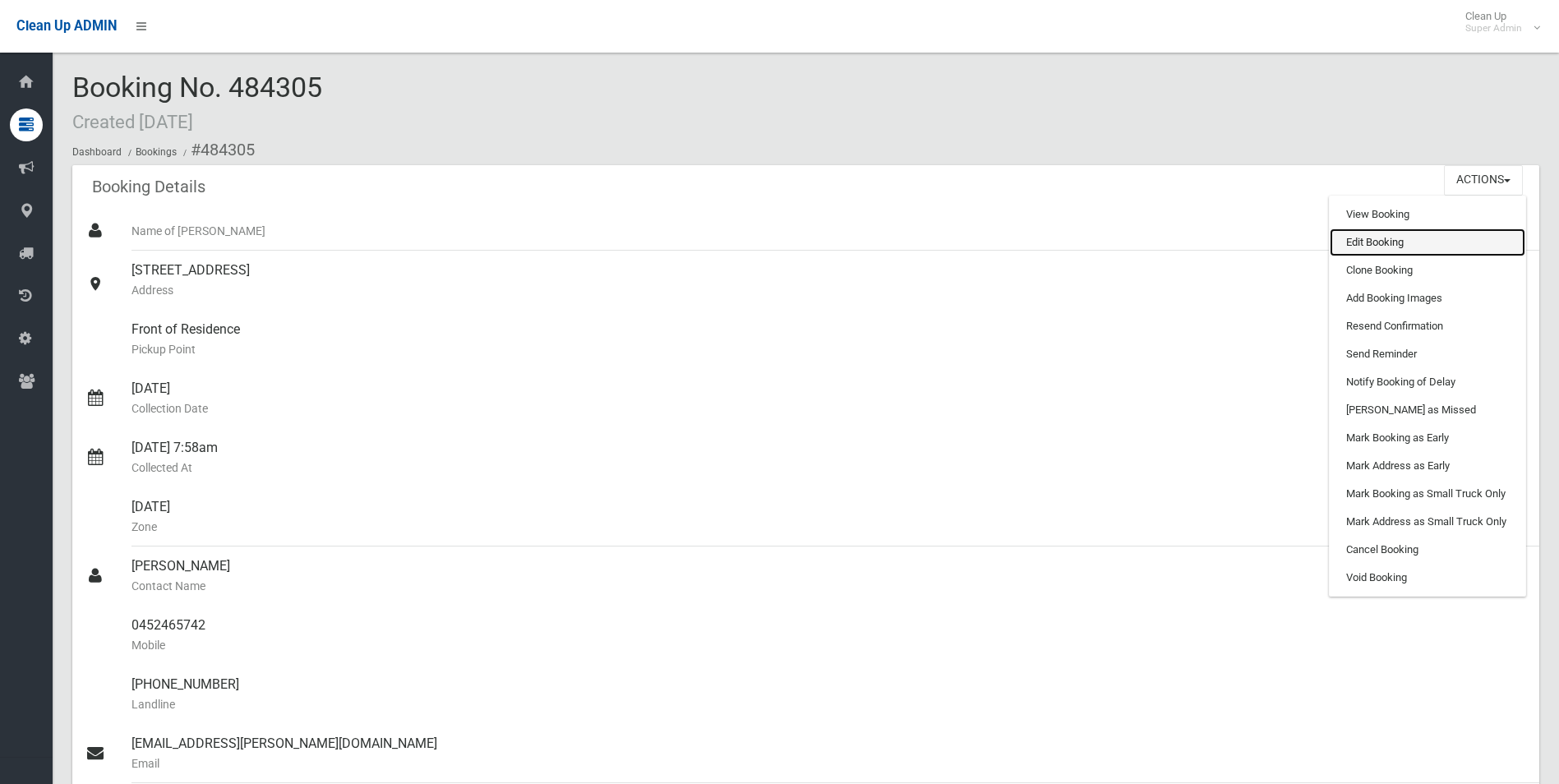
click at [1364, 241] on link "Edit Booking" at bounding box center [1427, 242] width 195 height 28
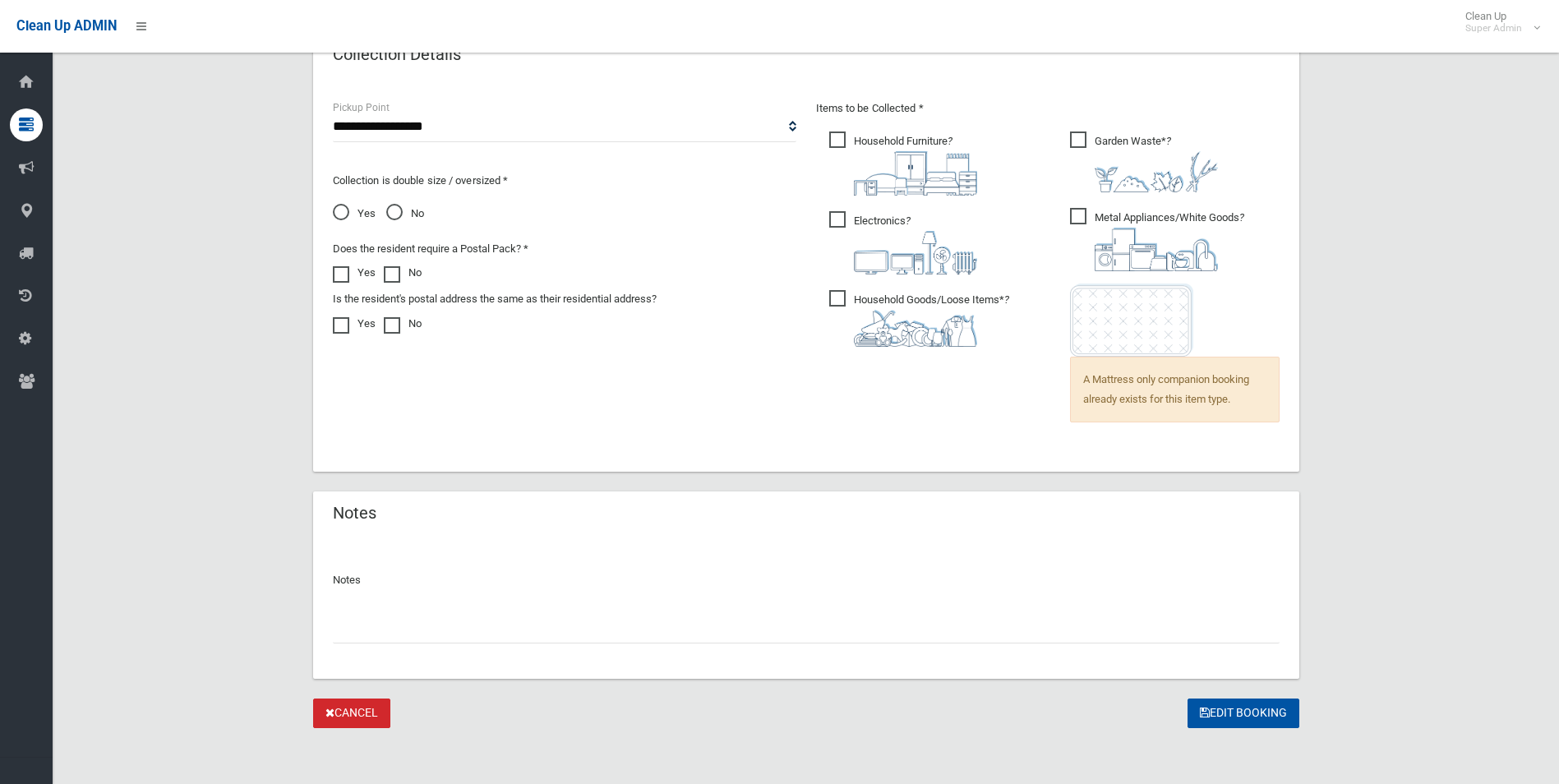
scroll to position [1107, 0]
click at [461, 633] on input "text" at bounding box center [805, 625] width 946 height 30
paste input "********"
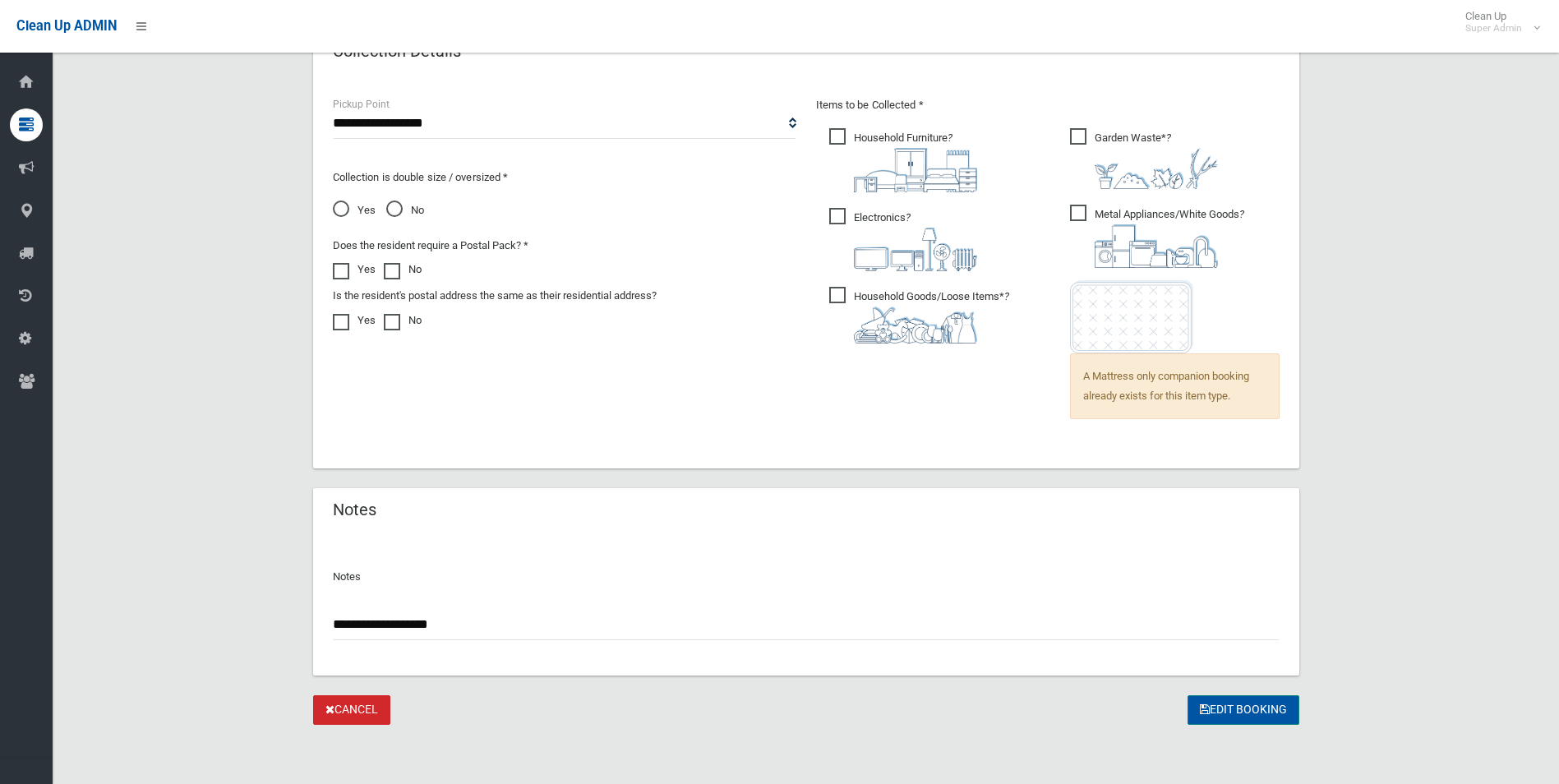
type input "**********"
click at [1214, 703] on button "Edit Booking" at bounding box center [1243, 710] width 111 height 30
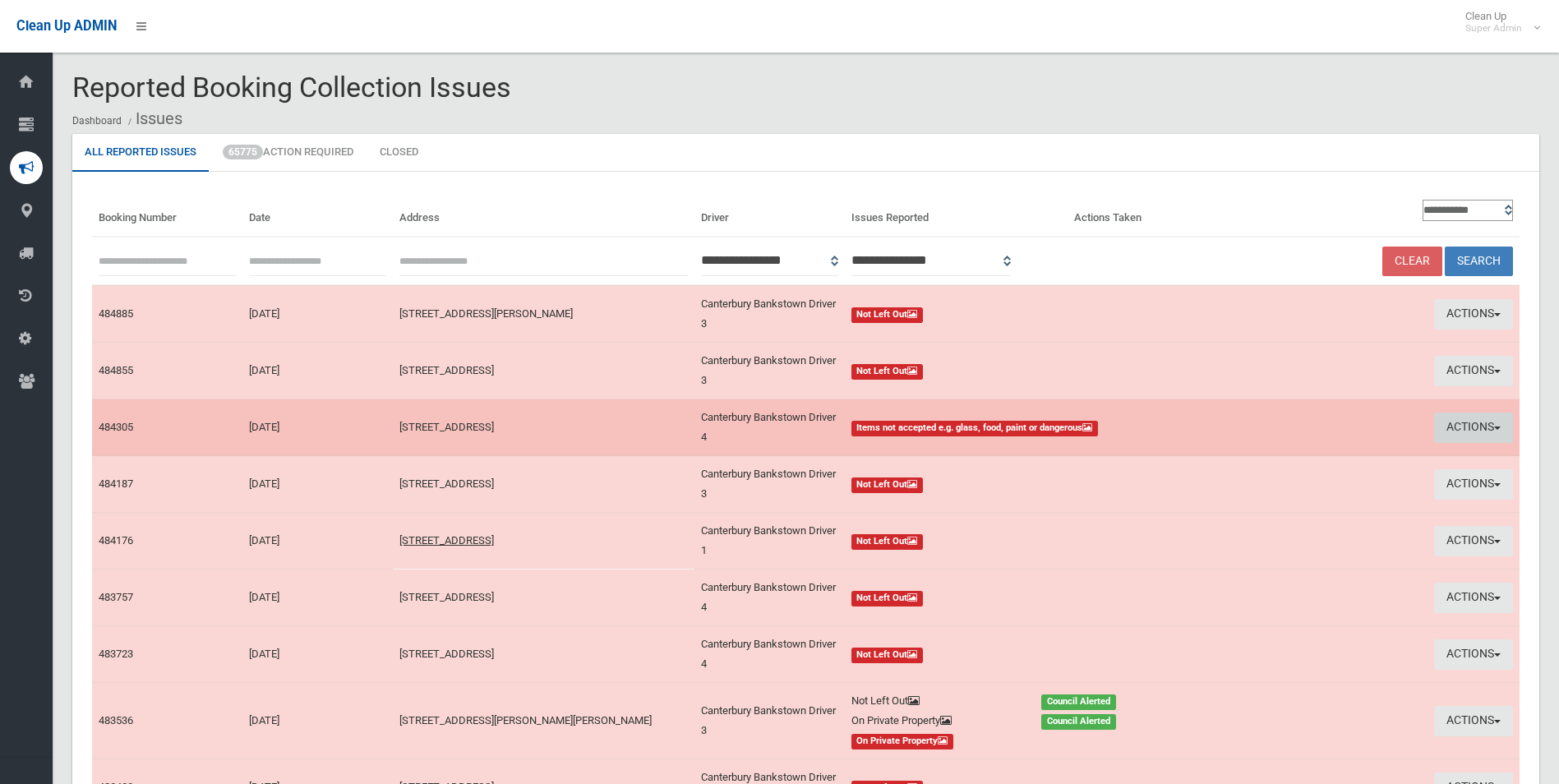
click at [1464, 425] on button "Actions" at bounding box center [1473, 427] width 79 height 30
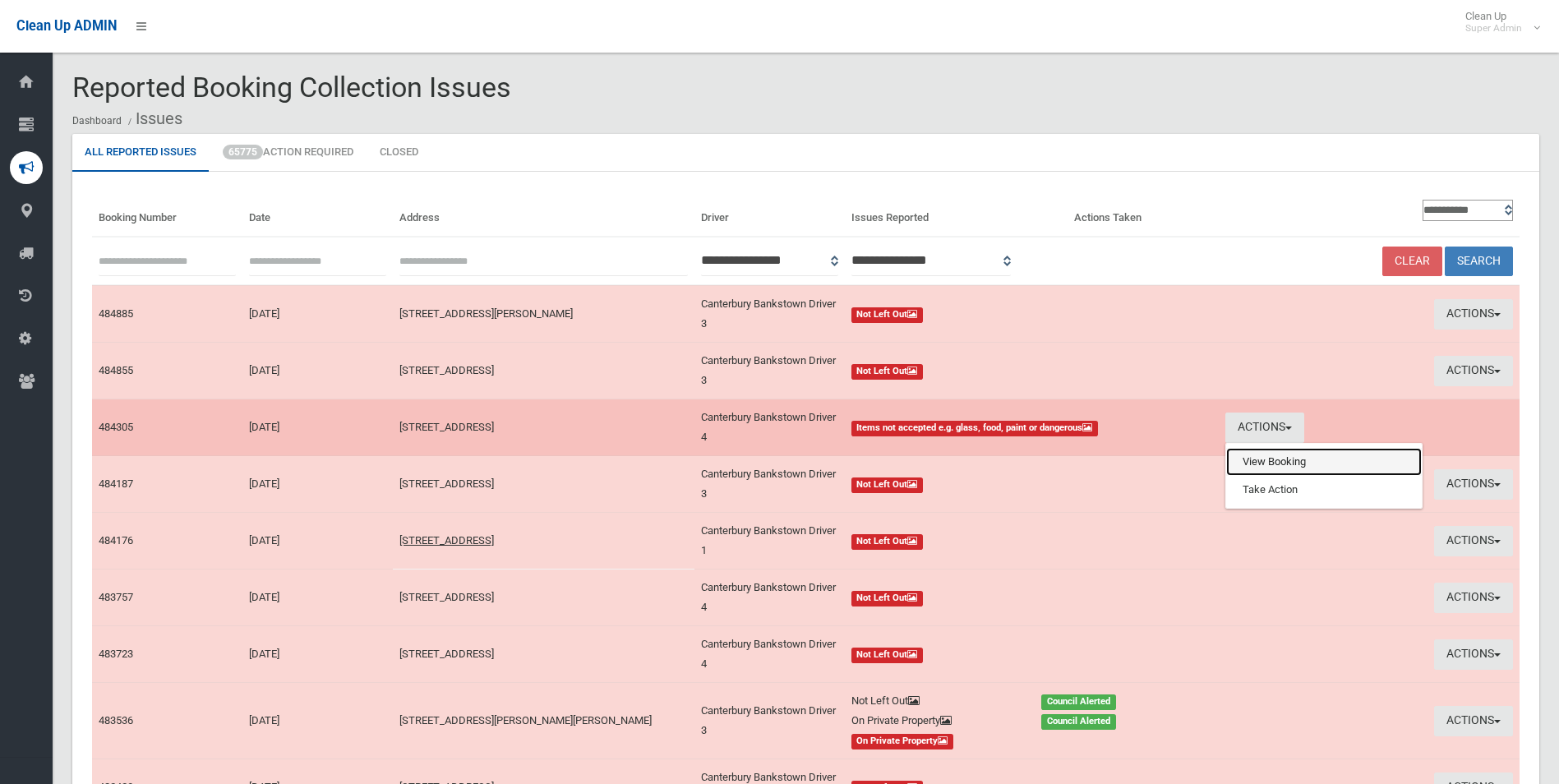
click at [1263, 457] on link "View Booking" at bounding box center [1324, 462] width 195 height 28
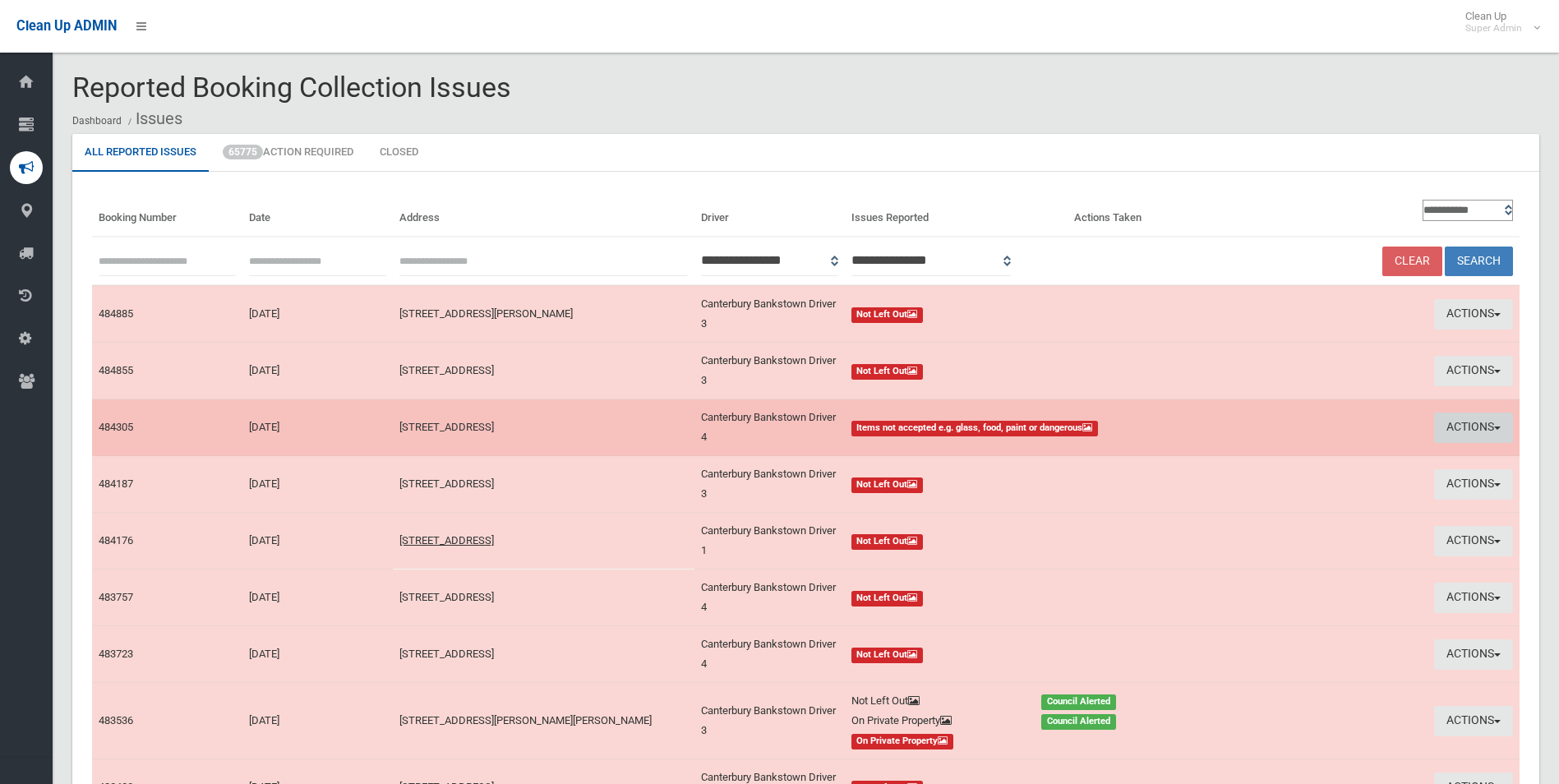
click at [1479, 430] on button "Actions" at bounding box center [1473, 427] width 79 height 30
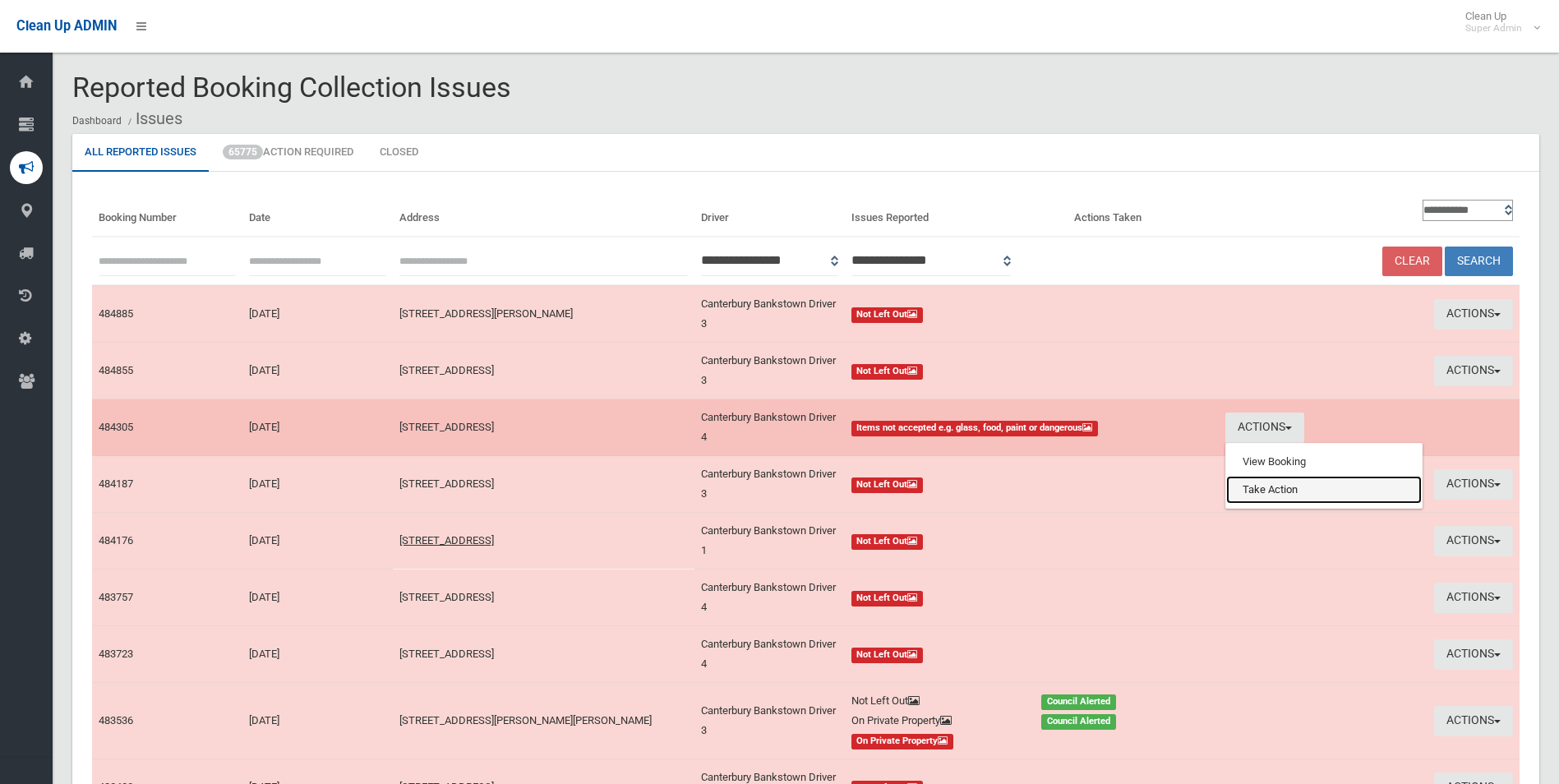
click at [1307, 491] on link "Take Action" at bounding box center [1324, 489] width 195 height 28
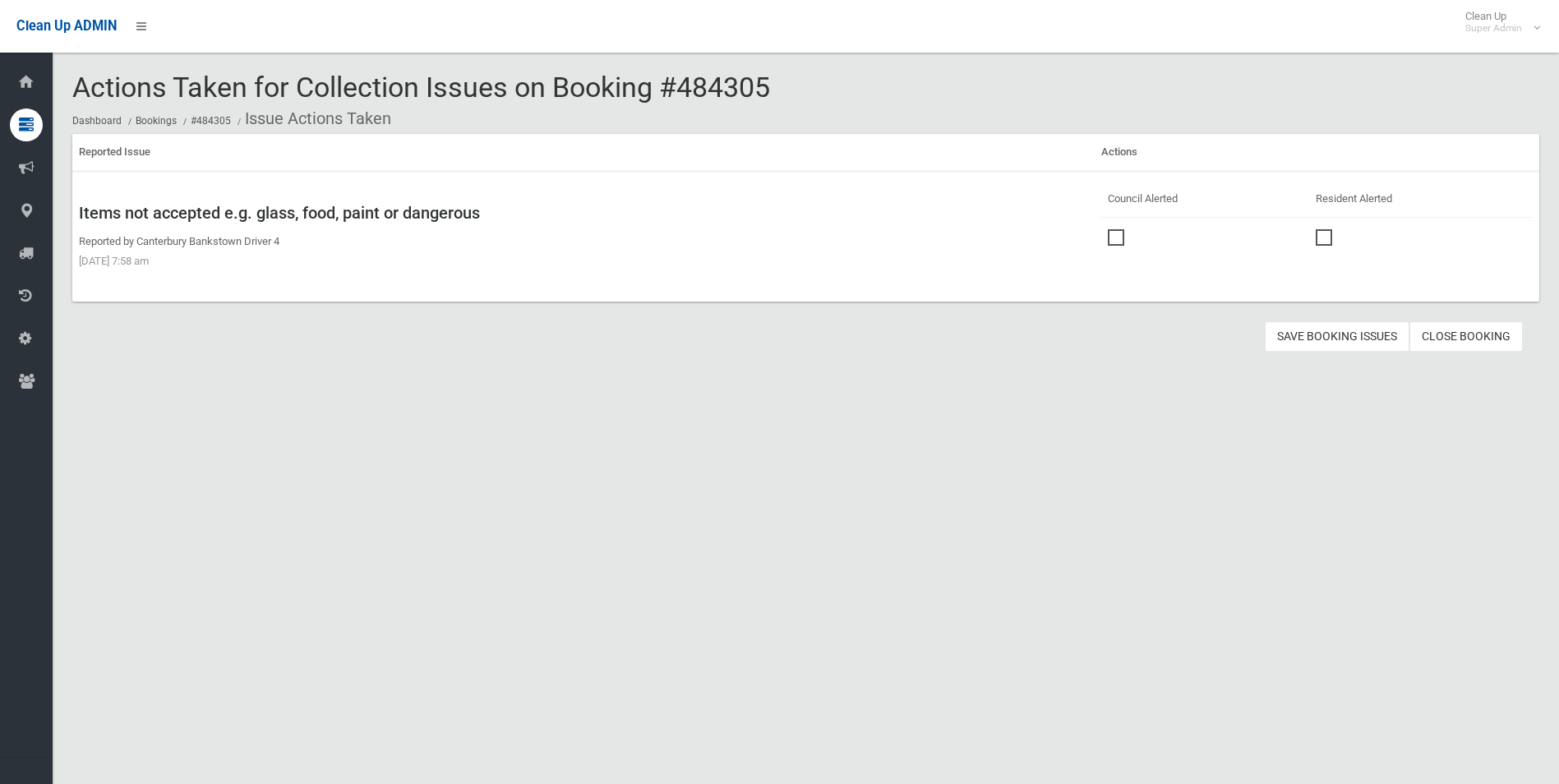
click at [1113, 229] on span at bounding box center [1119, 229] width 25 height 0
click at [1333, 332] on button "Save Booking Issues" at bounding box center [1337, 336] width 145 height 30
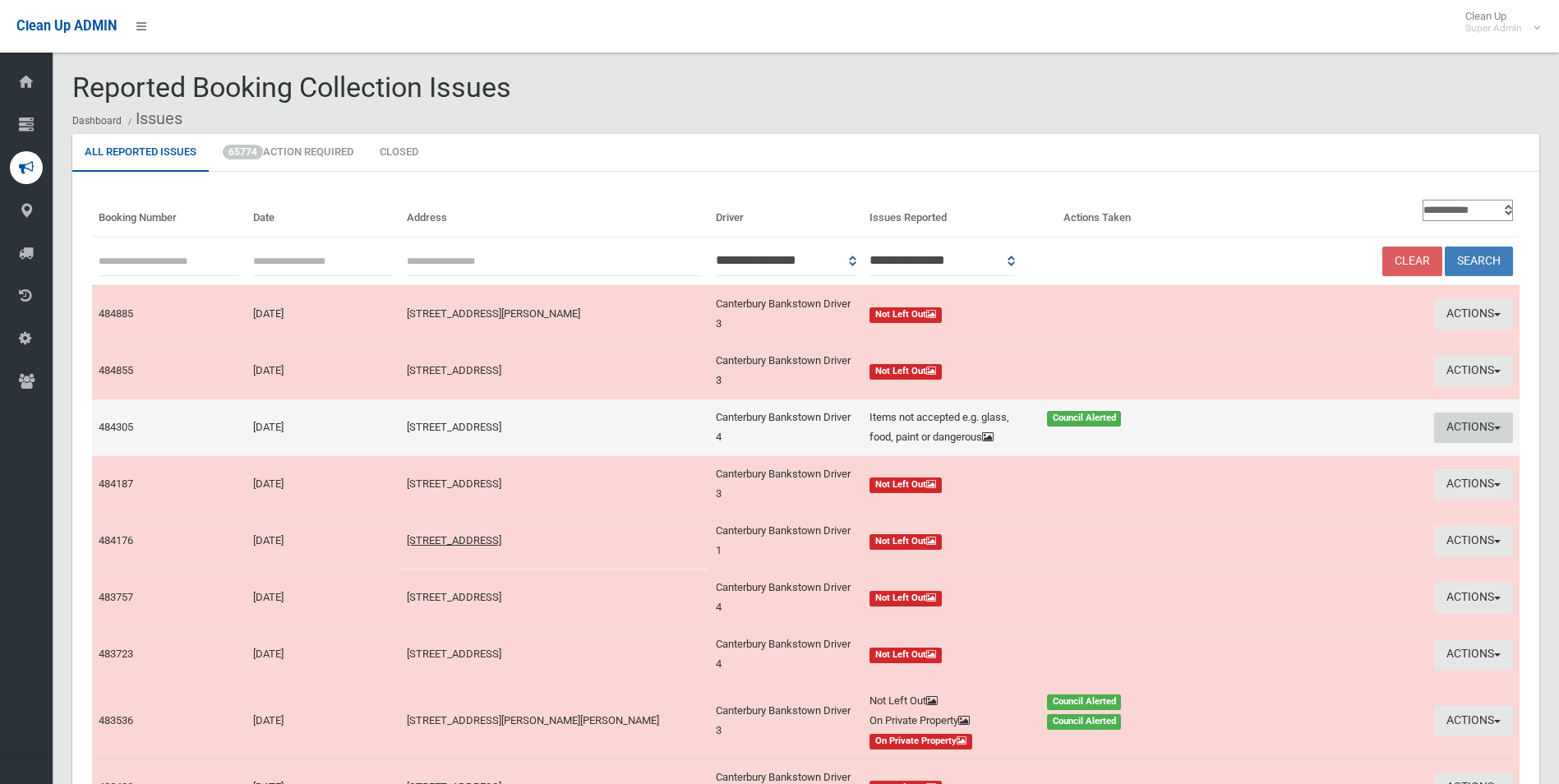
click at [1462, 429] on button "Actions" at bounding box center [1473, 427] width 79 height 30
click at [1294, 490] on link "Edit Actions Taken" at bounding box center [1317, 489] width 195 height 28
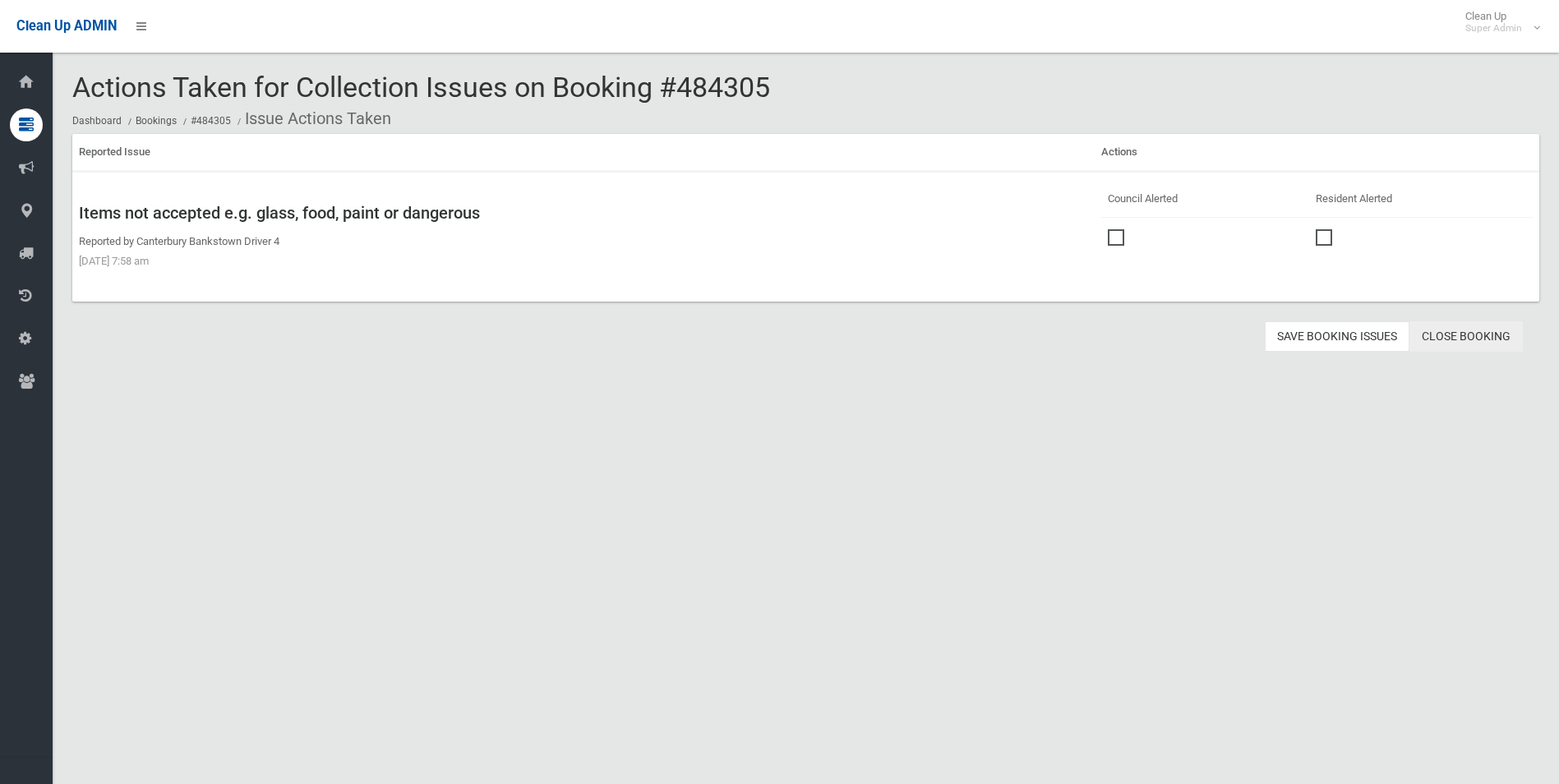
click at [1448, 335] on link "Close Booking" at bounding box center [1466, 336] width 113 height 30
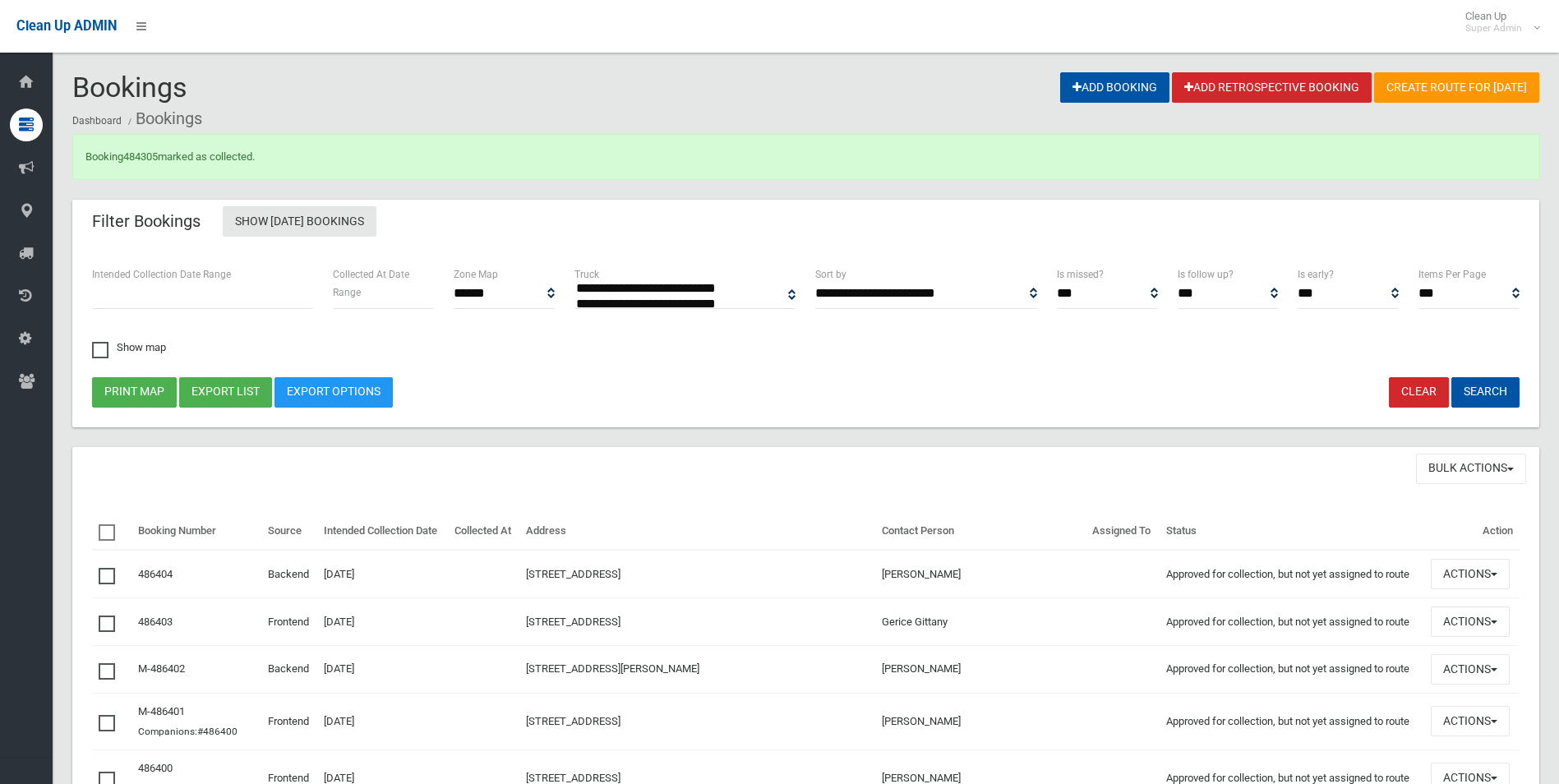
select select
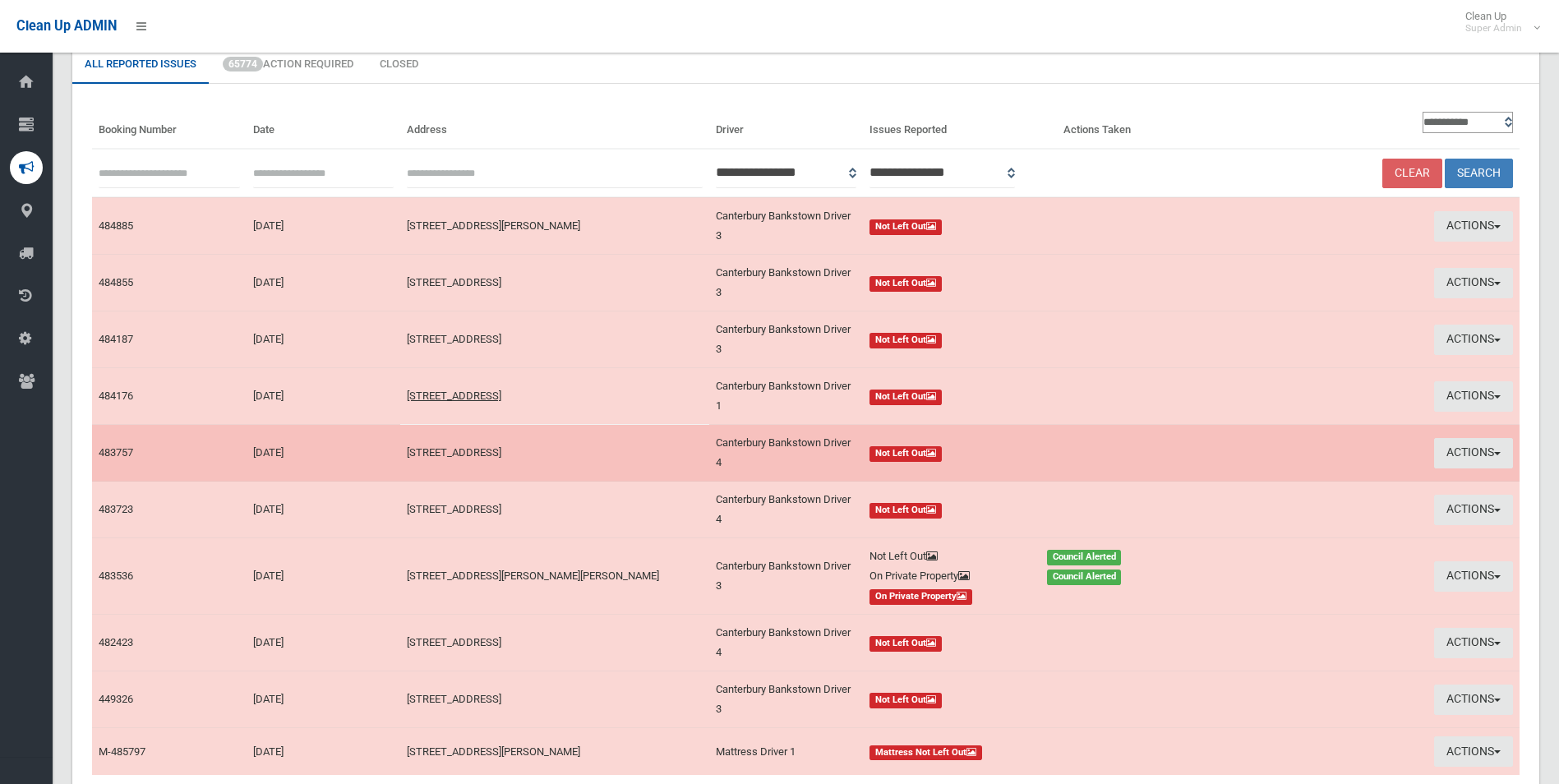
scroll to position [233, 0]
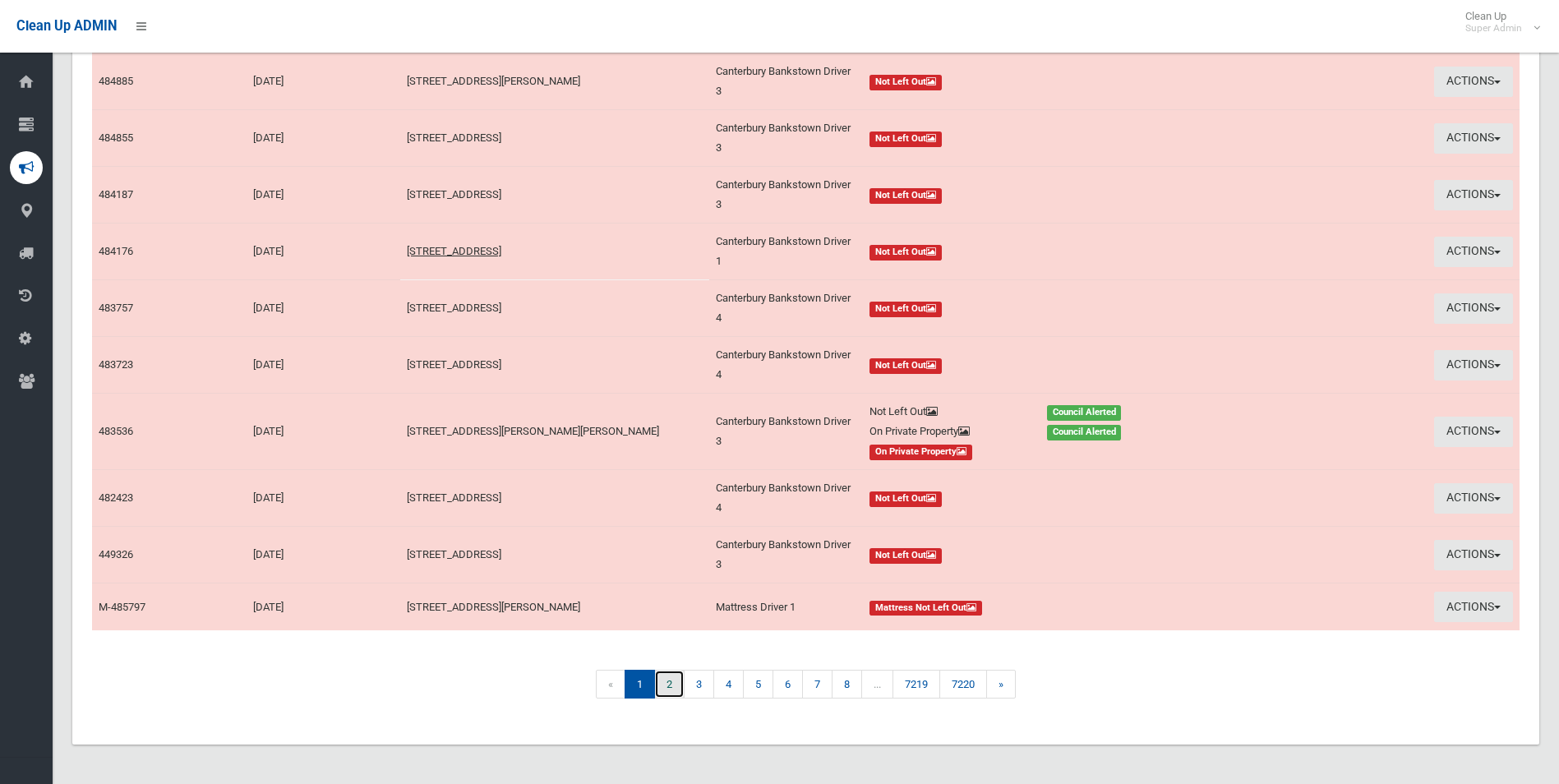
click at [662, 684] on link "2" at bounding box center [669, 684] width 30 height 29
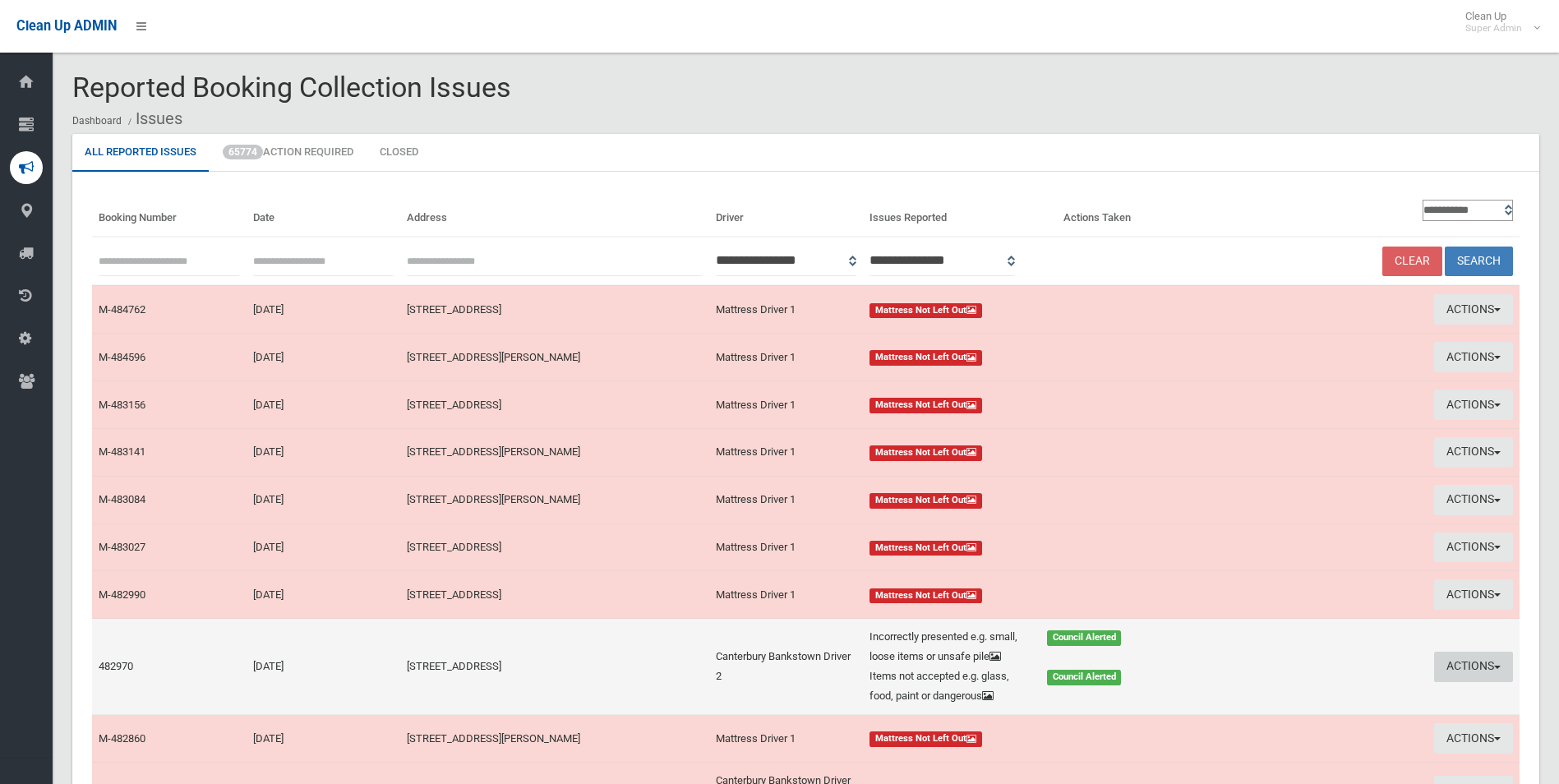
click at [1470, 680] on button "Actions" at bounding box center [1473, 666] width 79 height 30
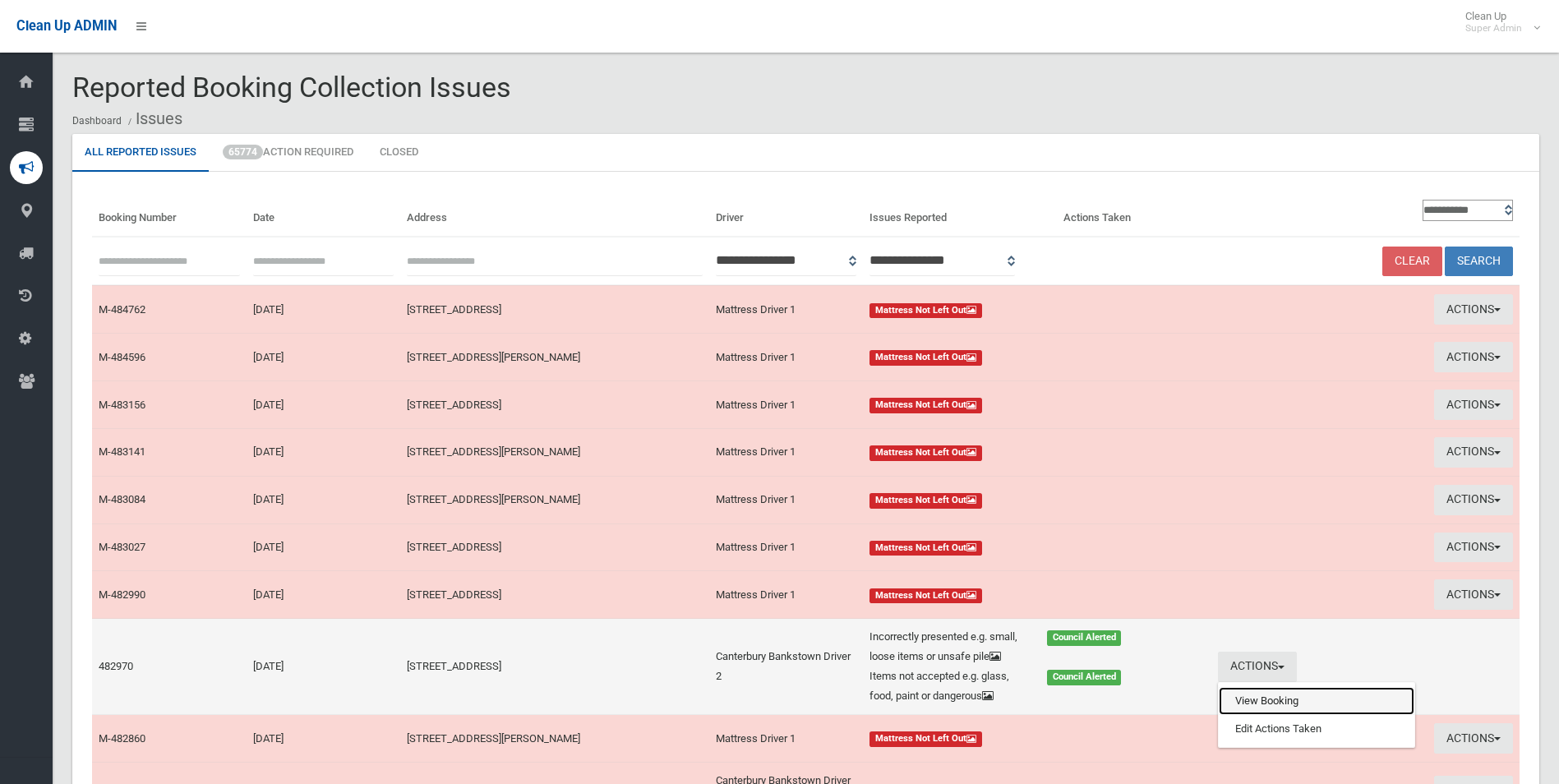
click at [1245, 710] on link "View Booking" at bounding box center [1317, 701] width 195 height 28
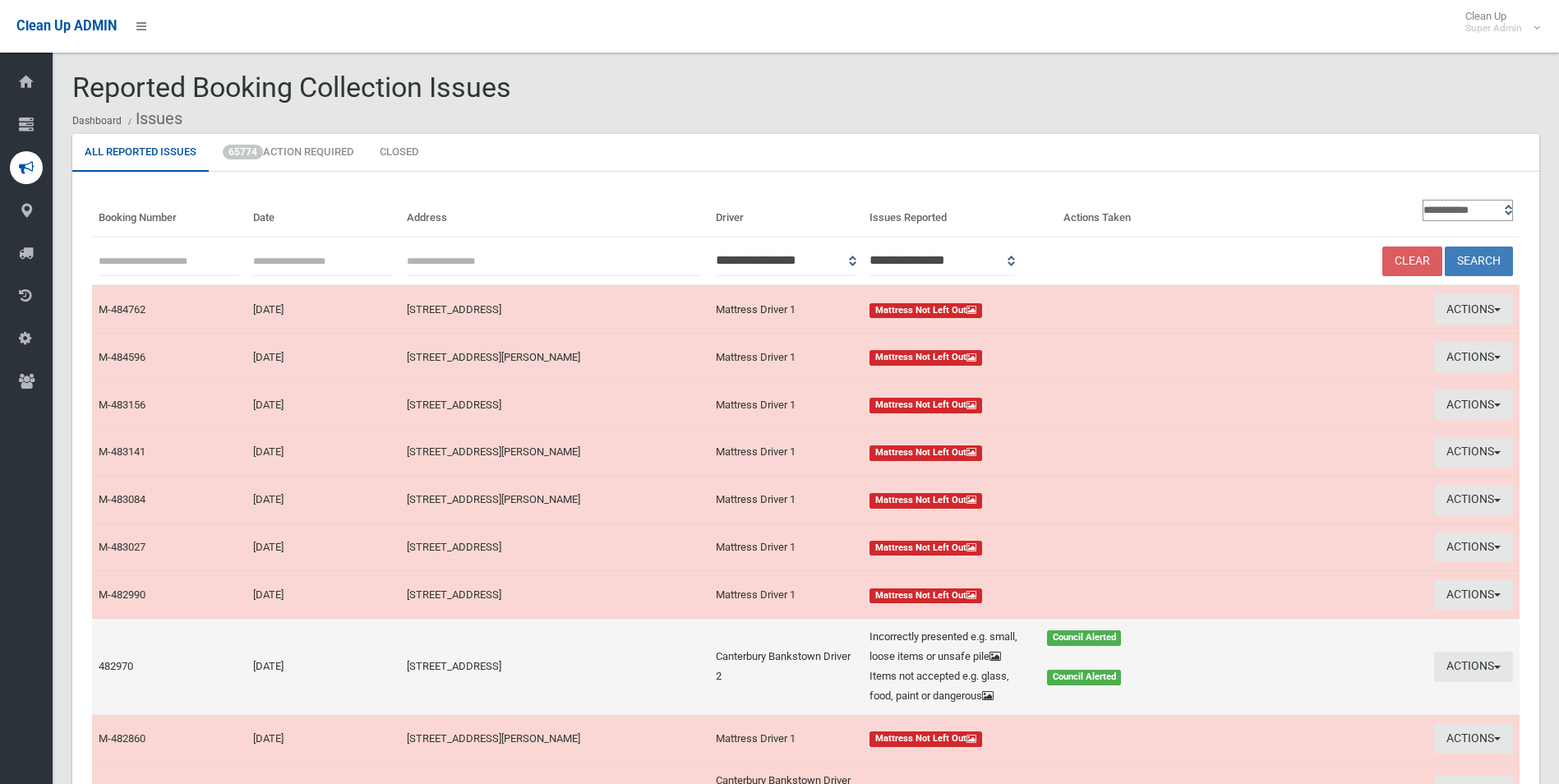
scroll to position [209, 0]
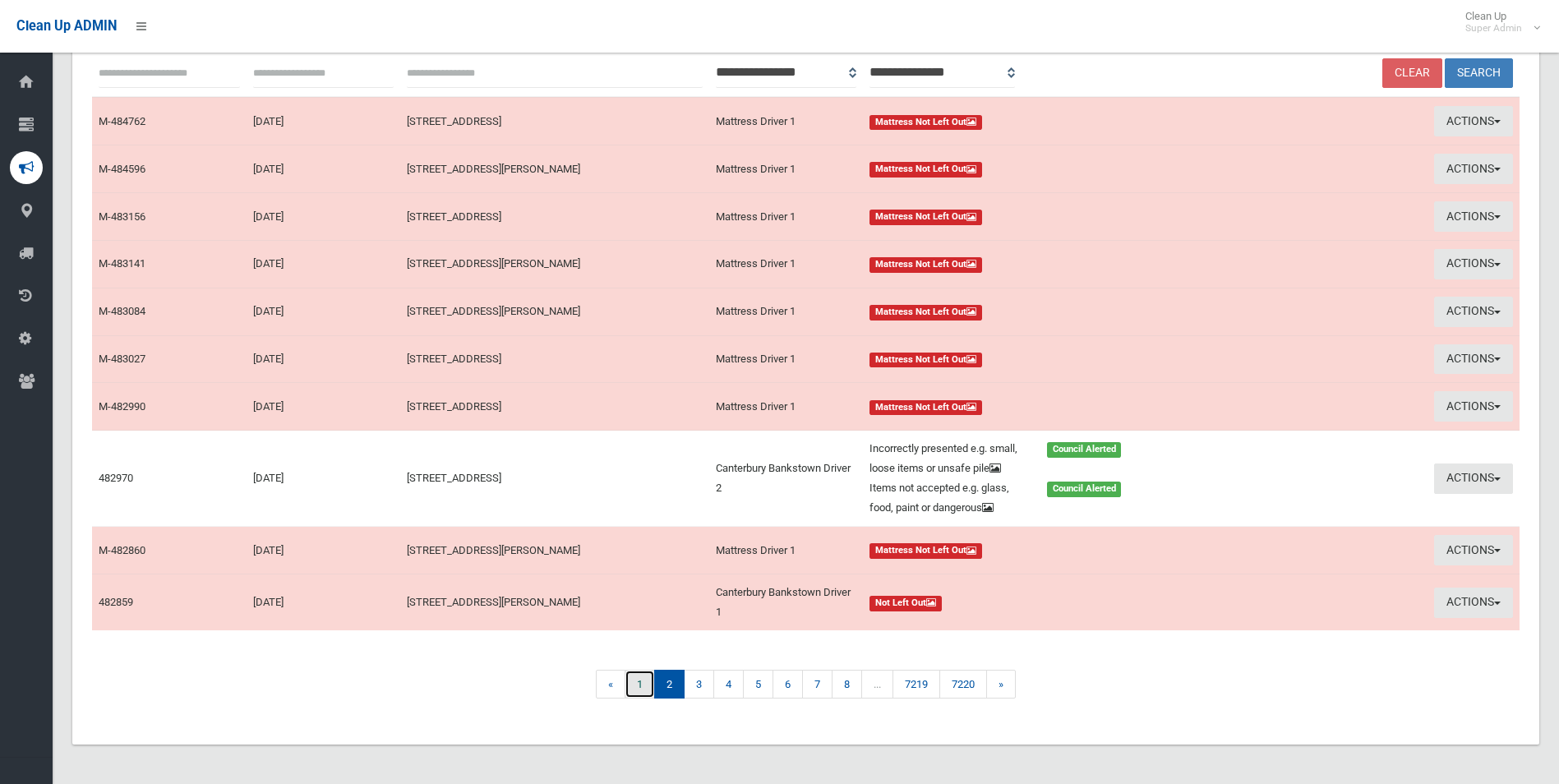
click at [635, 677] on link "1" at bounding box center [639, 684] width 30 height 29
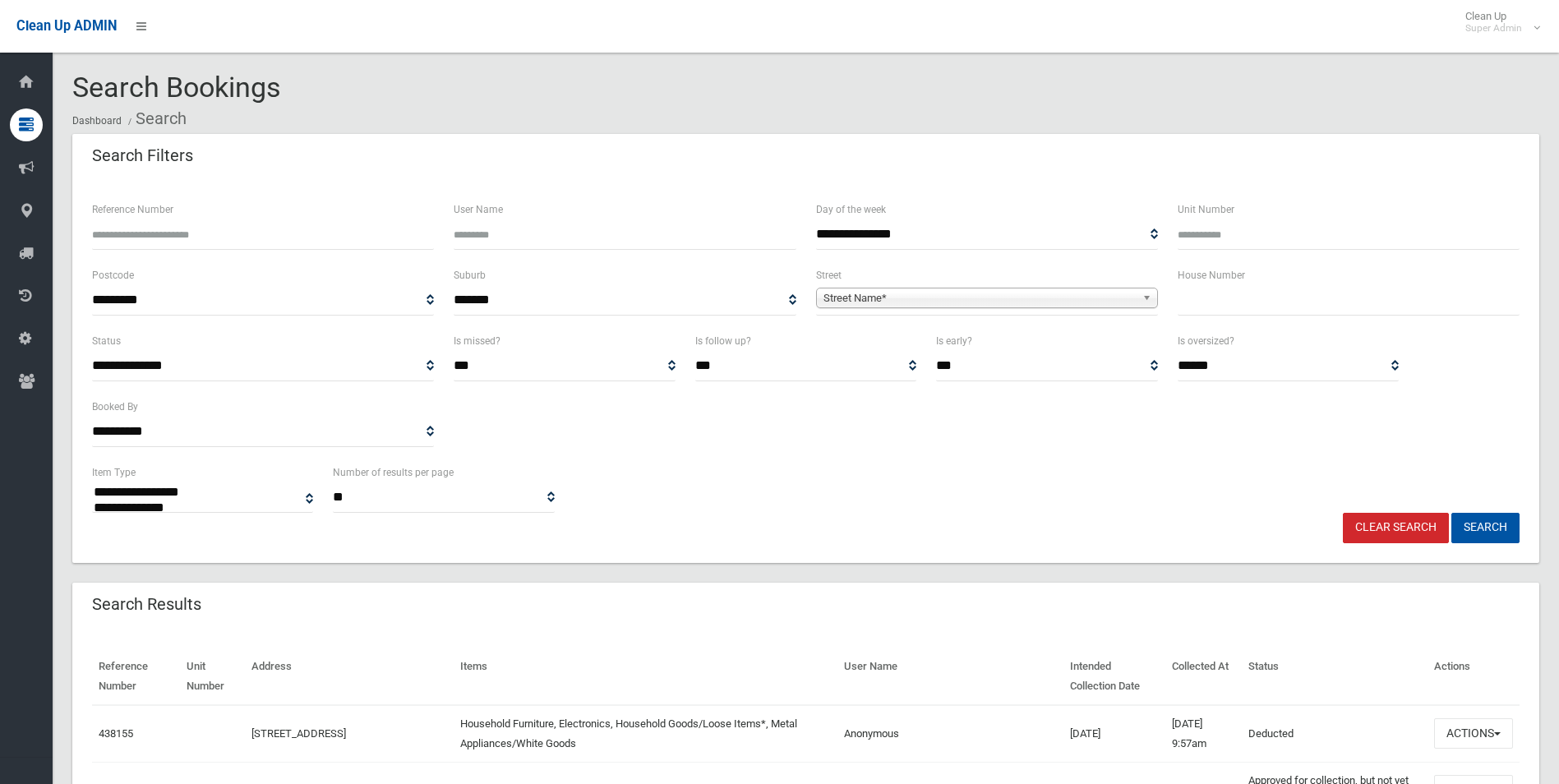
select select
click at [932, 297] on span "Street Name*" at bounding box center [979, 298] width 312 height 19
type input "*******"
type input "**"
click at [1451, 513] on button "Search" at bounding box center [1485, 528] width 68 height 30
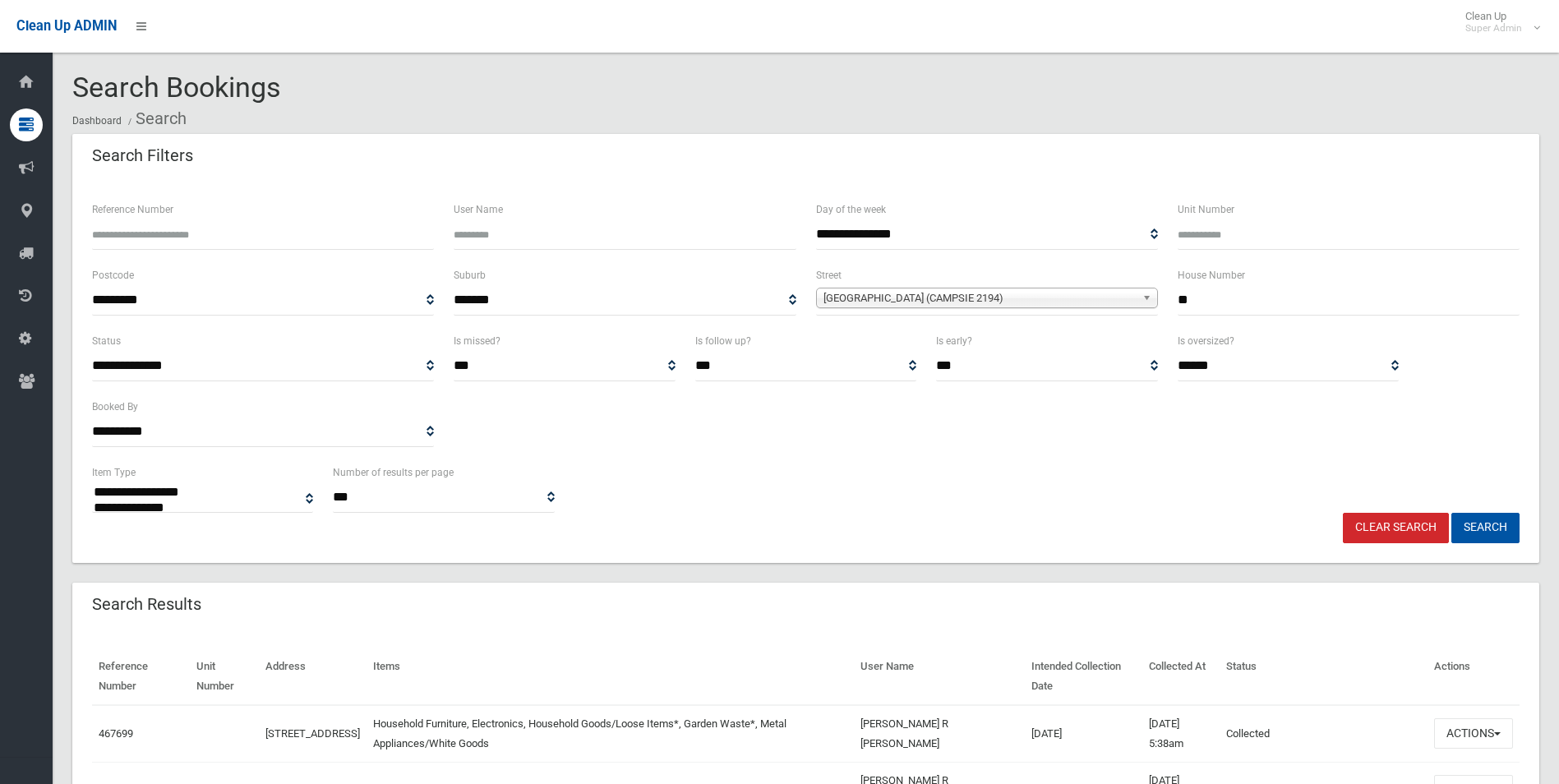
select select
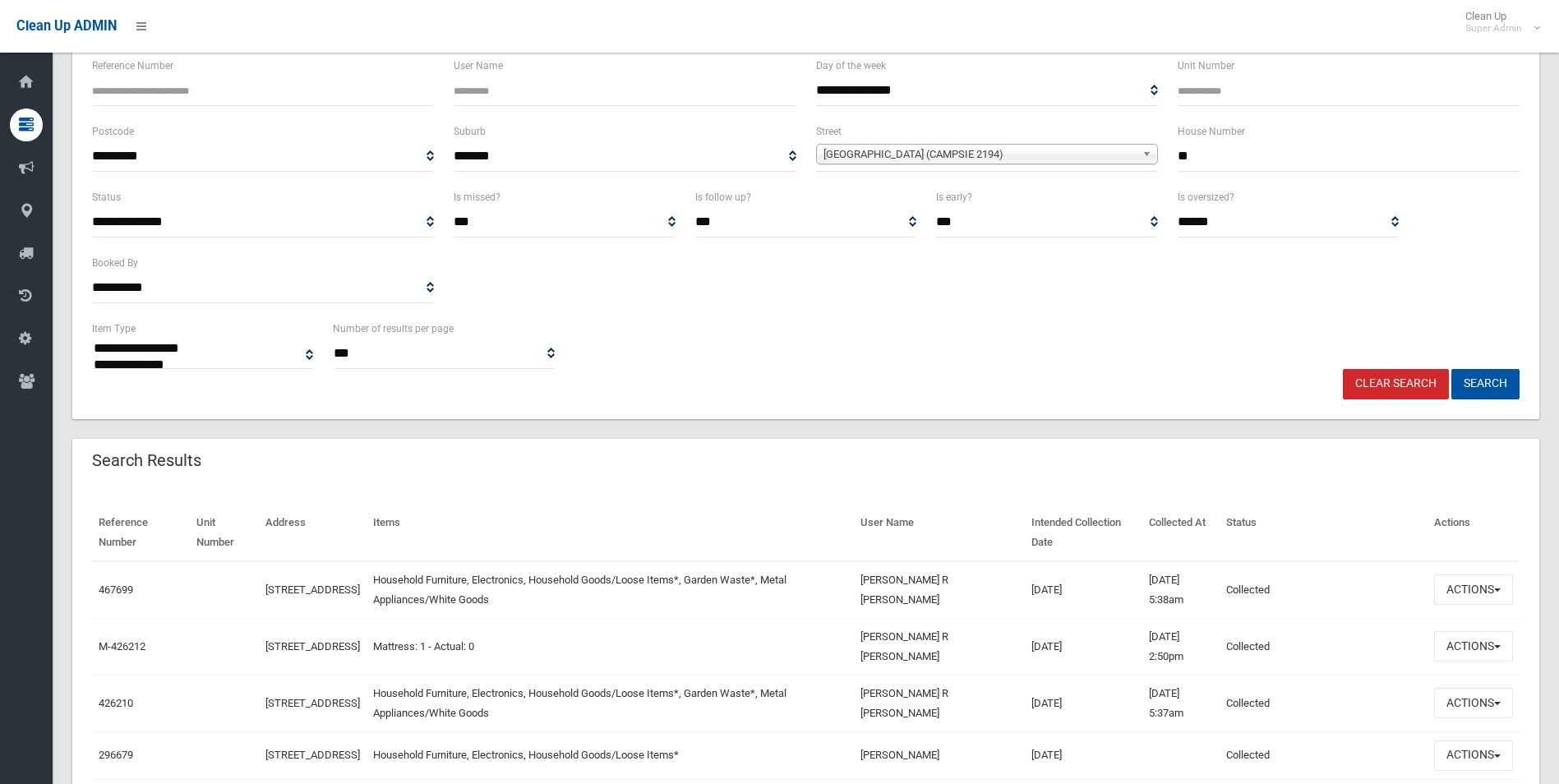
scroll to position [247, 0]
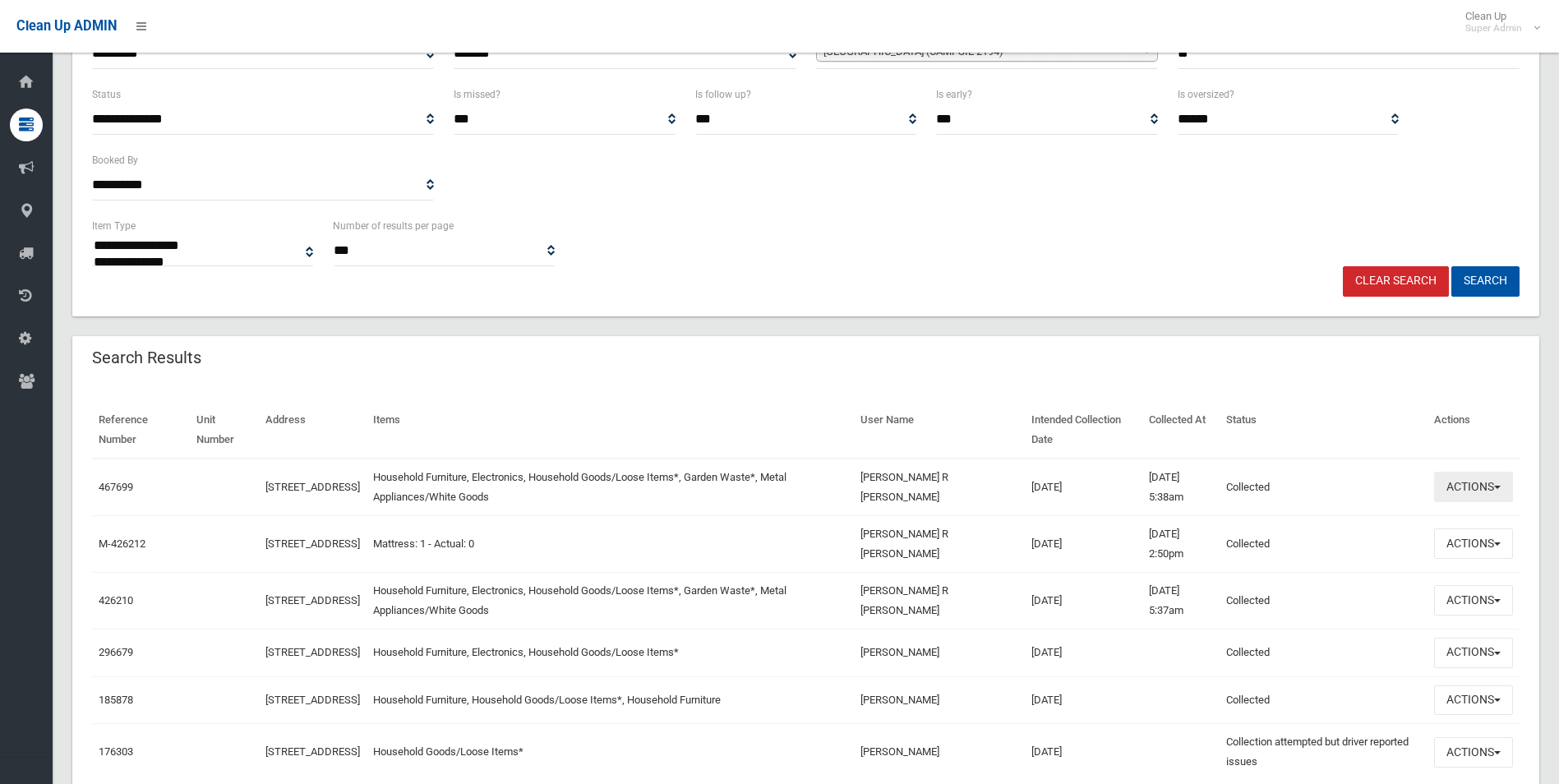
click at [1460, 482] on button "Actions" at bounding box center [1473, 486] width 79 height 30
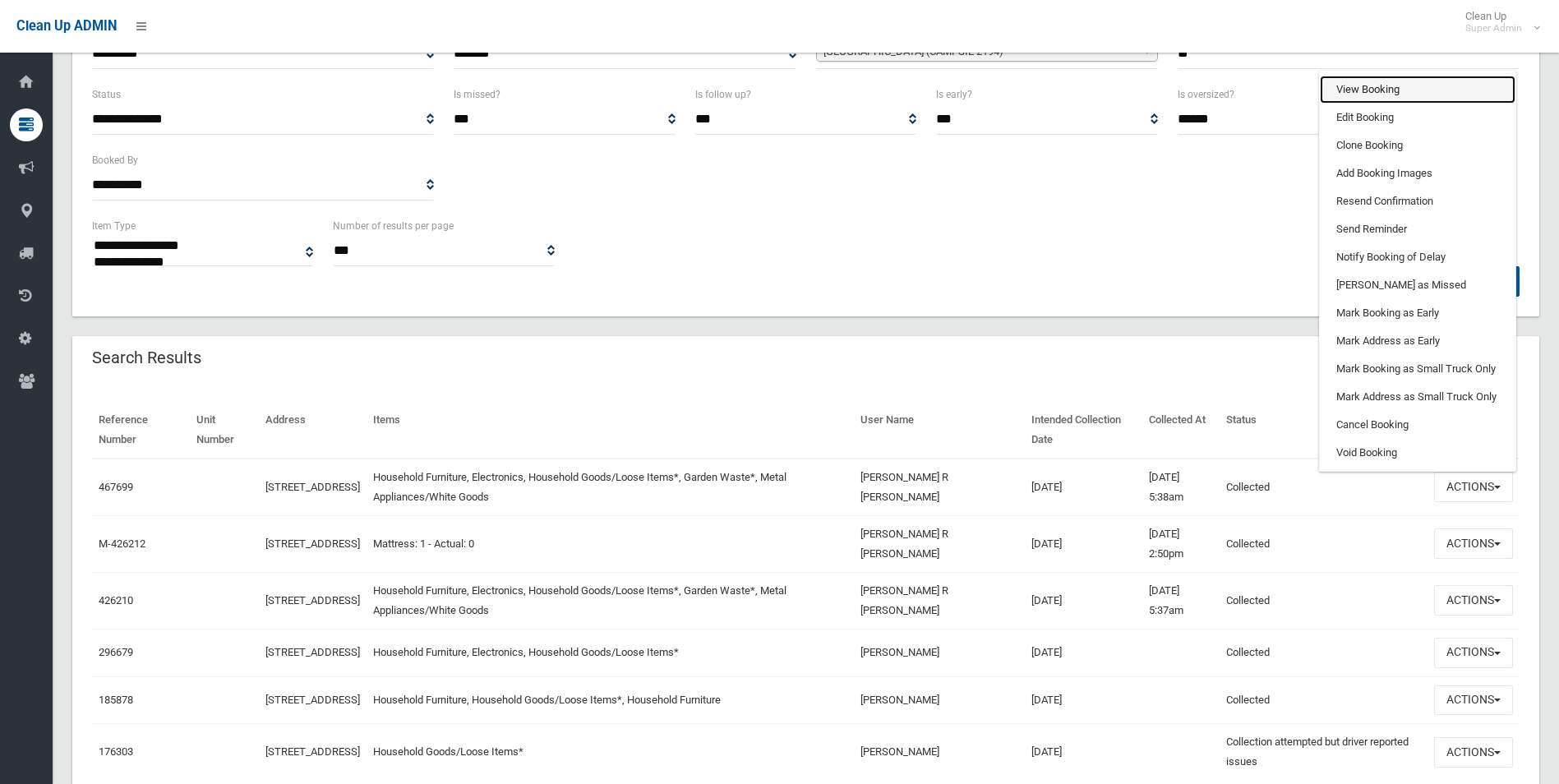
click at [1379, 87] on link "View Booking" at bounding box center [1417, 89] width 195 height 28
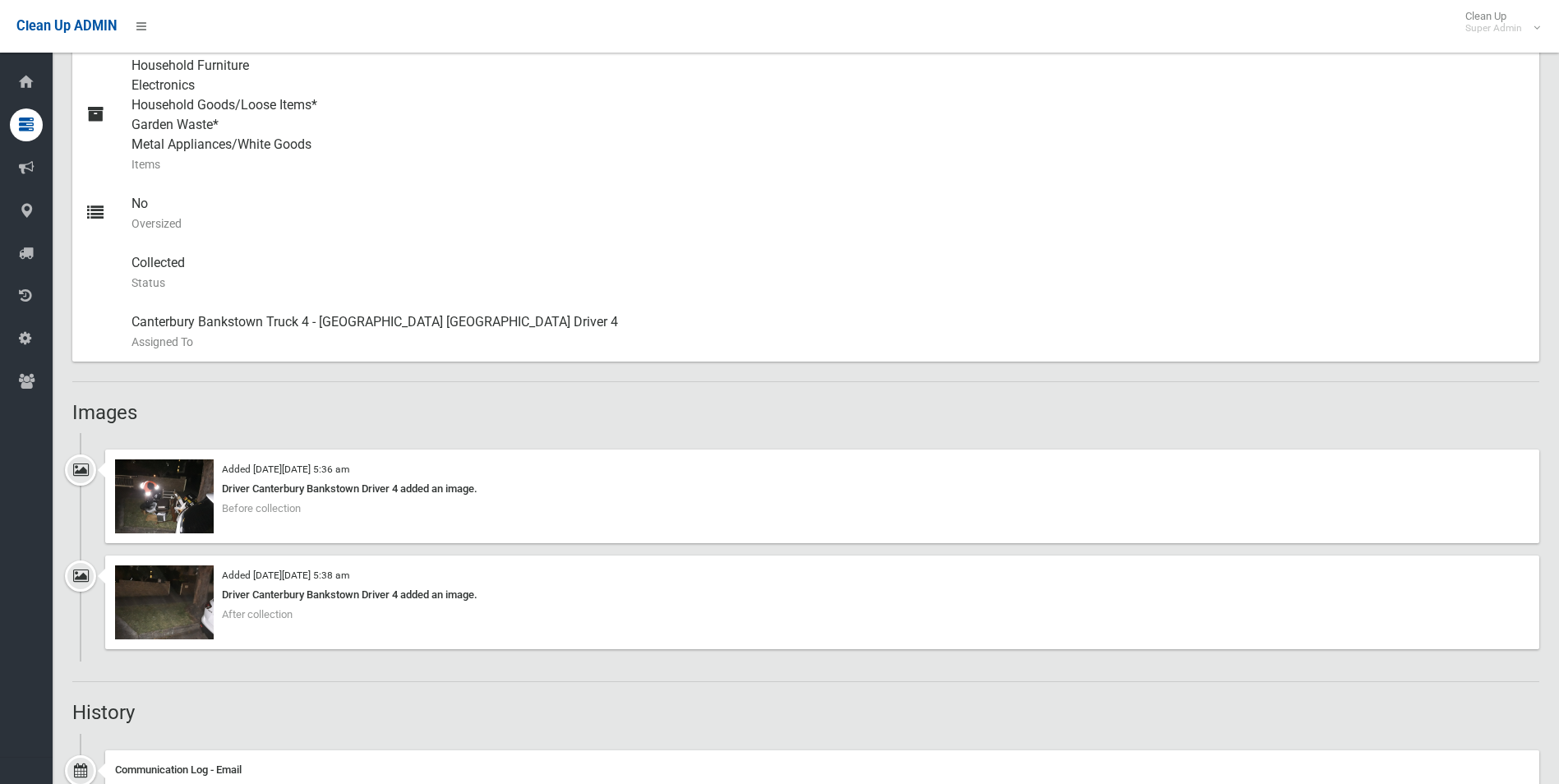
scroll to position [740, 0]
click at [179, 509] on img at bounding box center [164, 494] width 99 height 74
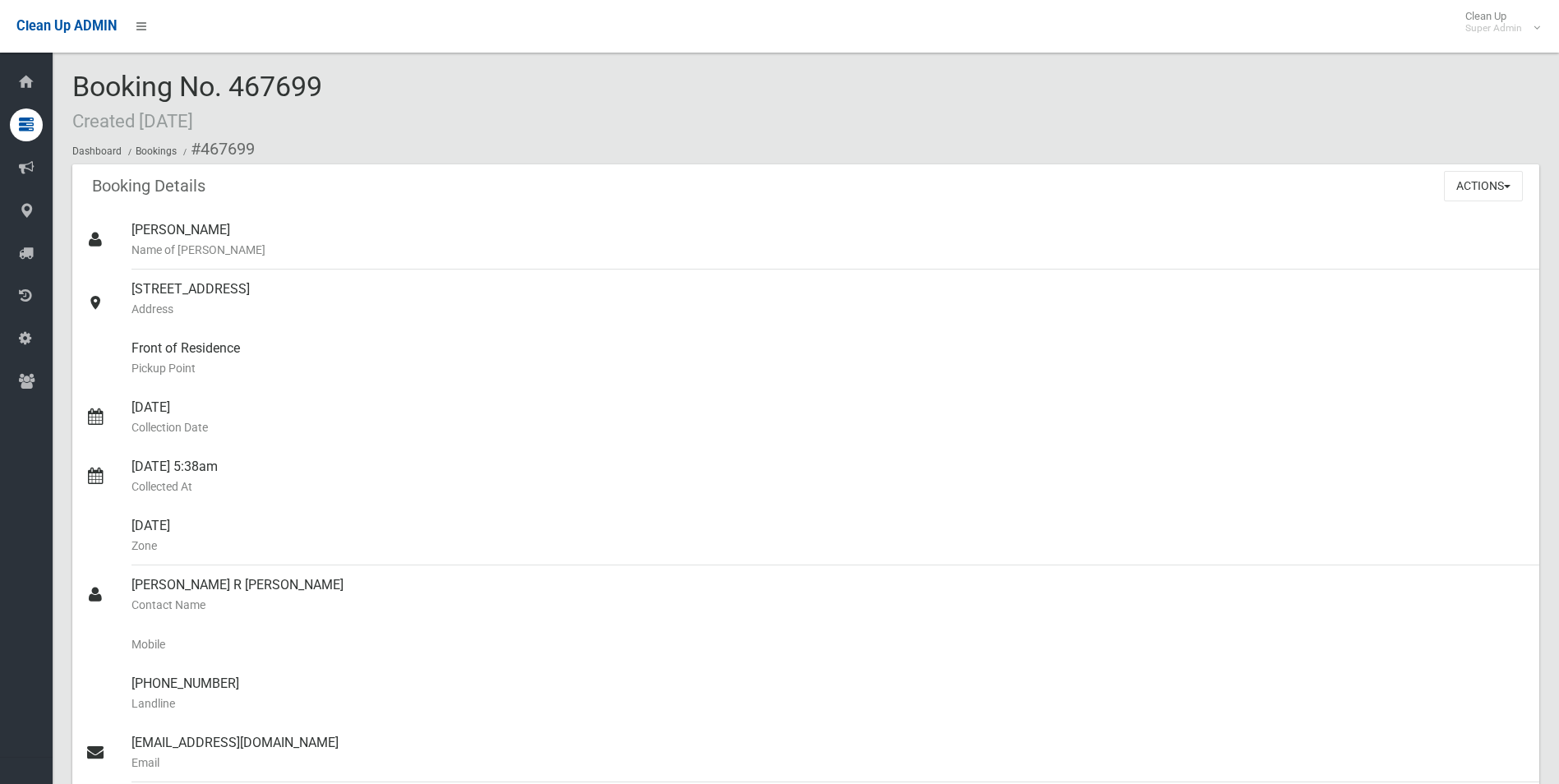
scroll to position [0, 0]
